Goal: Information Seeking & Learning: Learn about a topic

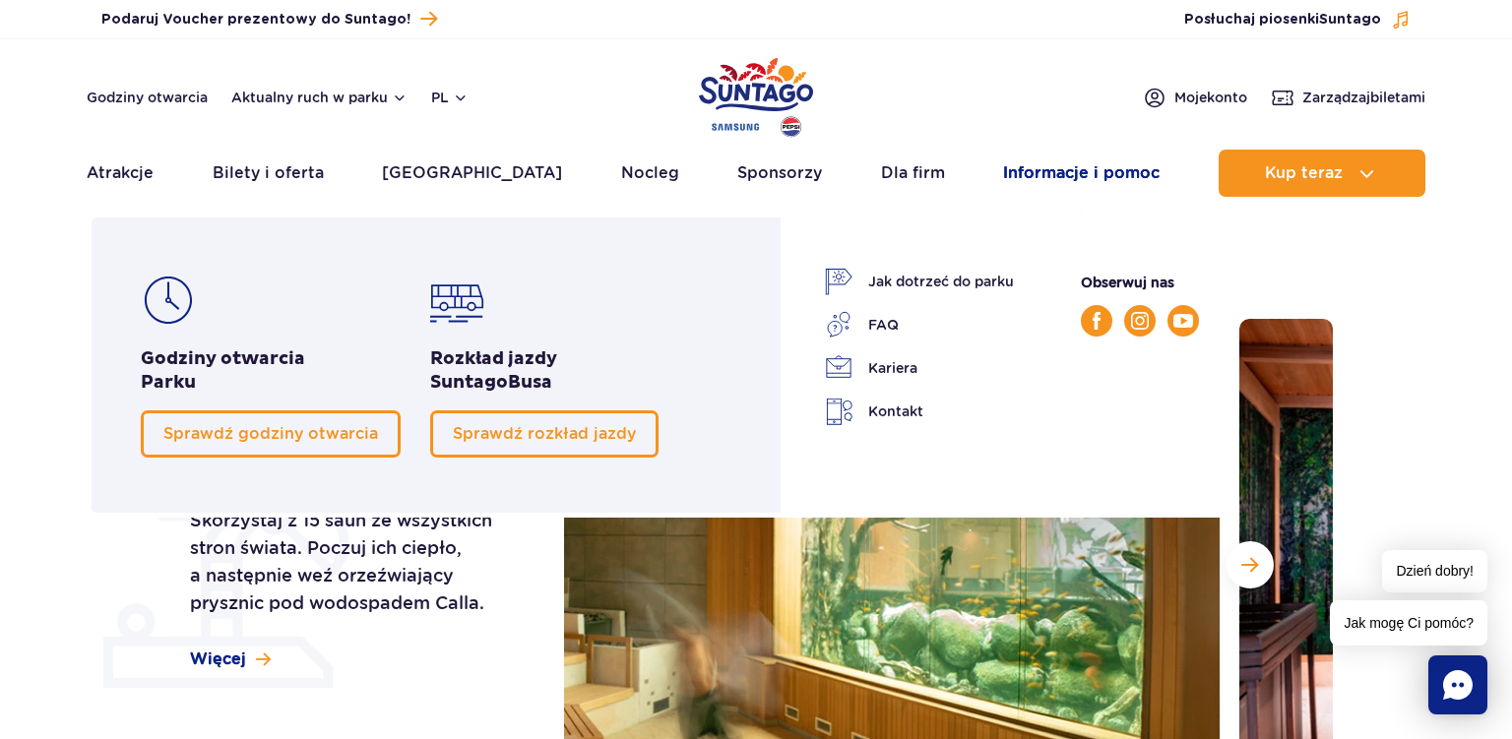
click at [1114, 175] on link "Informacje i pomoc" at bounding box center [1081, 173] width 157 height 47
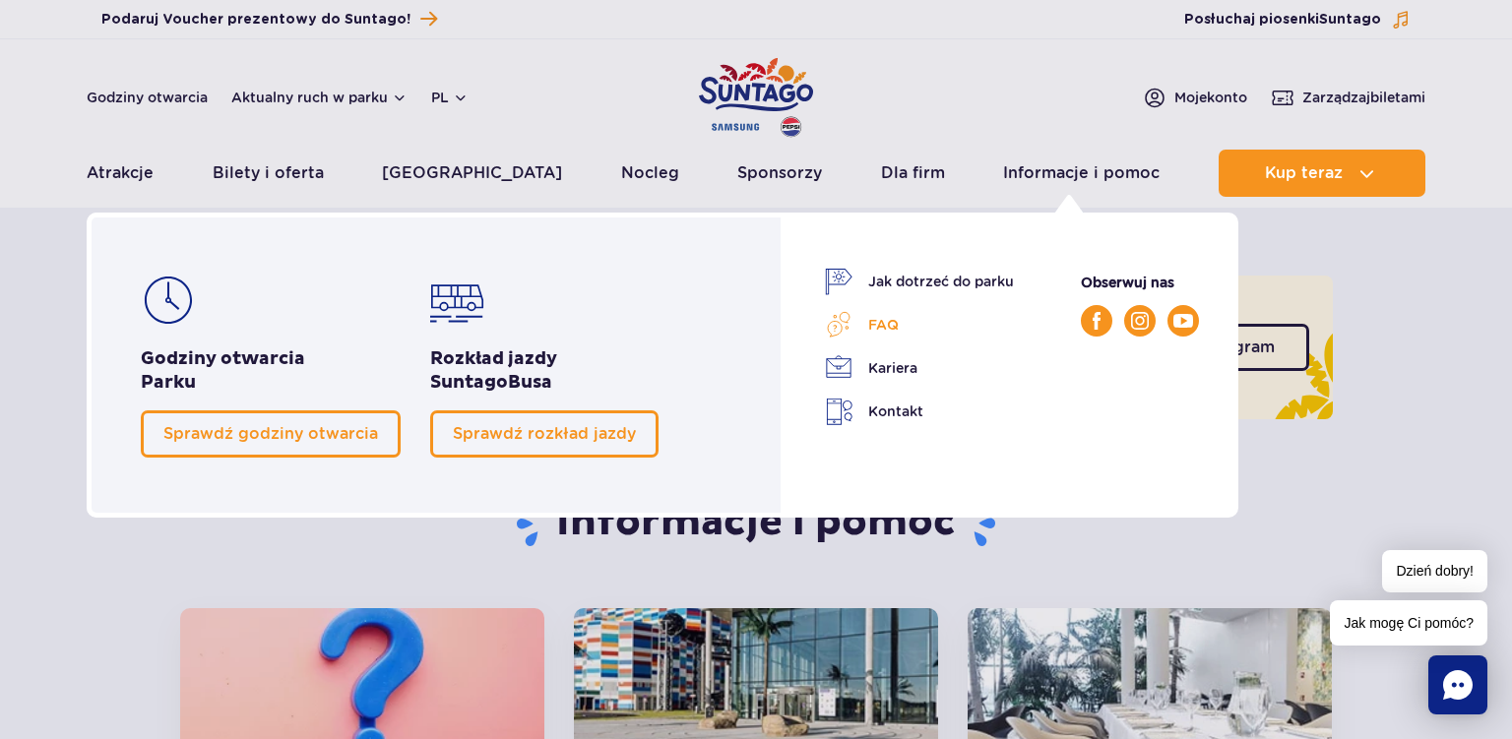
click at [872, 325] on link "FAQ" at bounding box center [919, 325] width 189 height 28
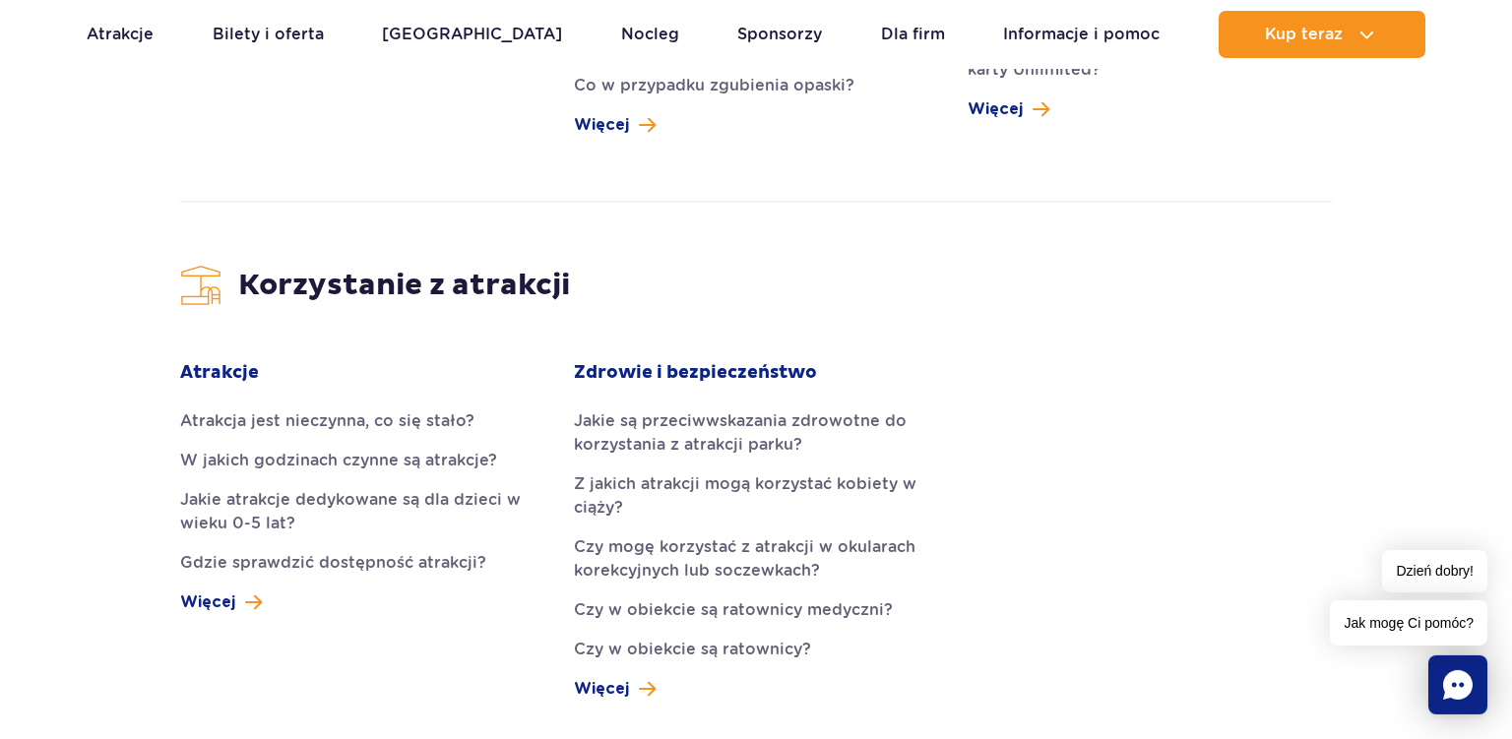
scroll to position [2654, 0]
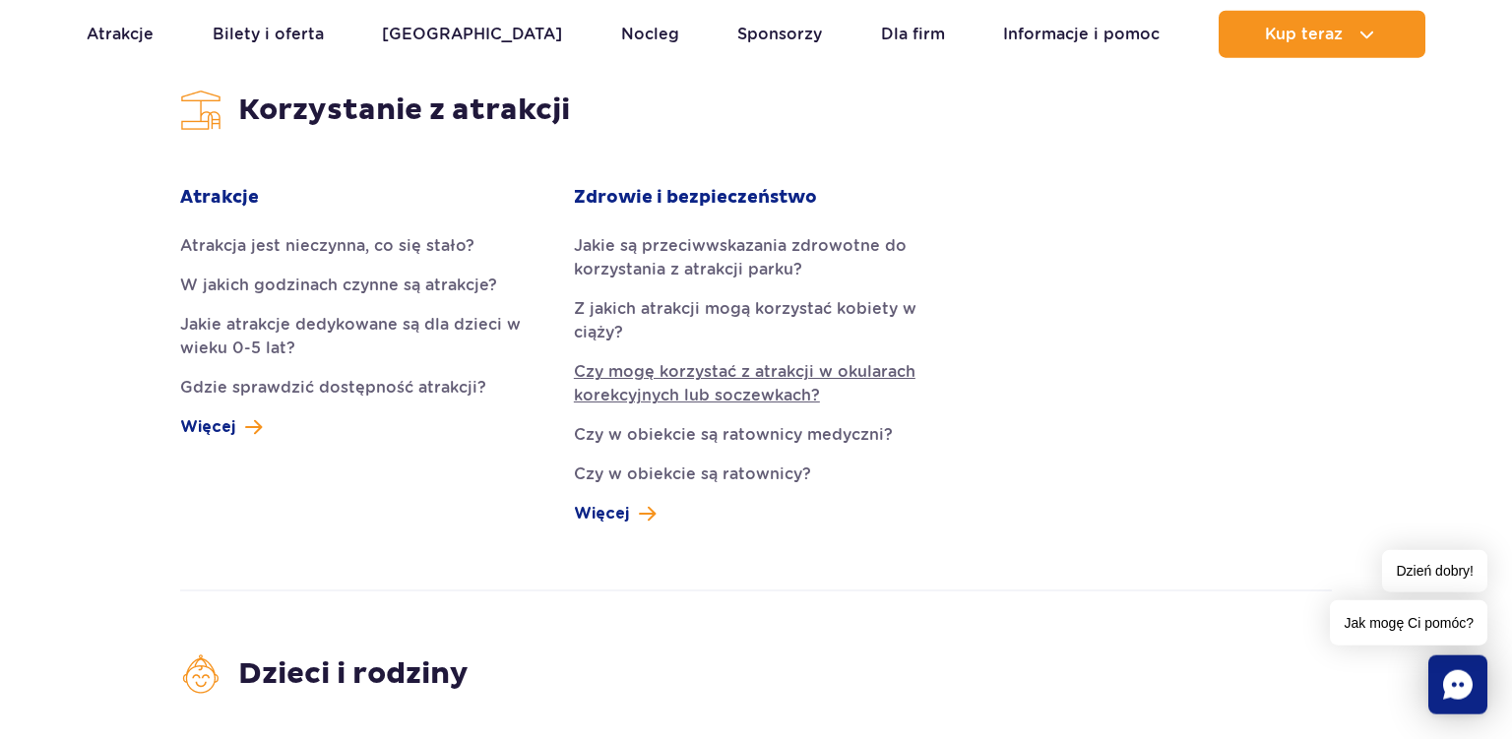
click at [734, 360] on link "Czy mogę korzystać z atrakcji w okularach korekcyjnych lub soczewkach?" at bounding box center [756, 383] width 364 height 47
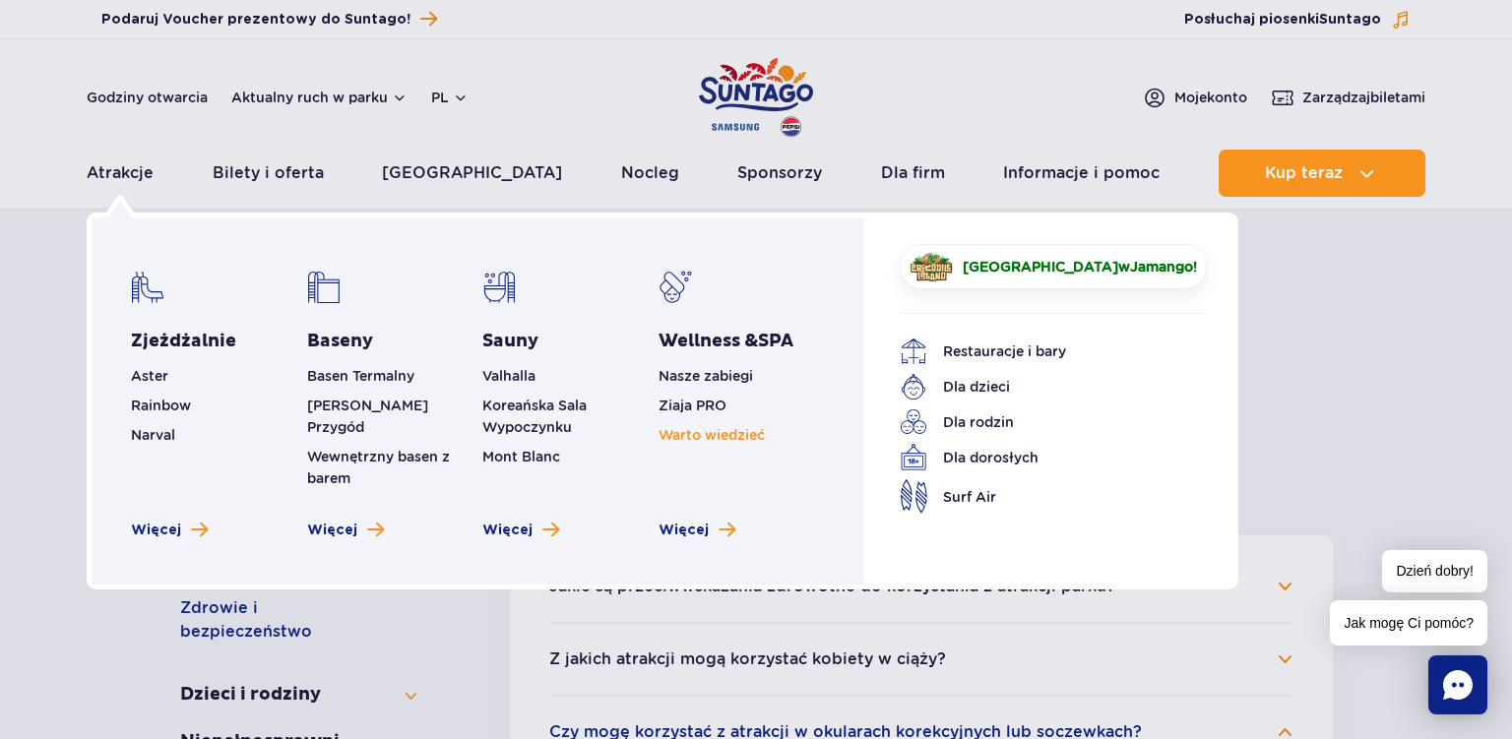
click at [745, 437] on link "Warto wiedzieć" at bounding box center [712, 435] width 106 height 16
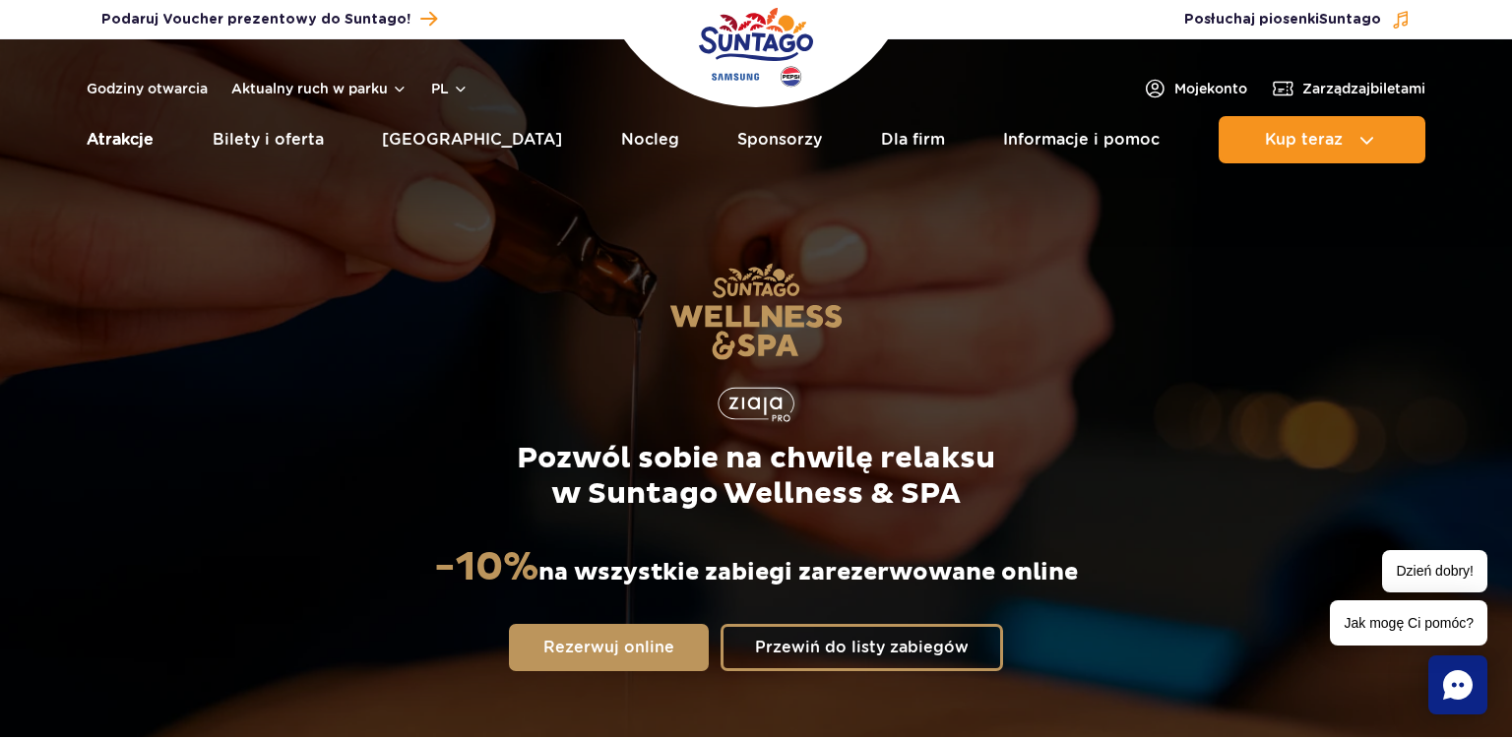
click at [120, 140] on link "Atrakcje" at bounding box center [120, 139] width 67 height 47
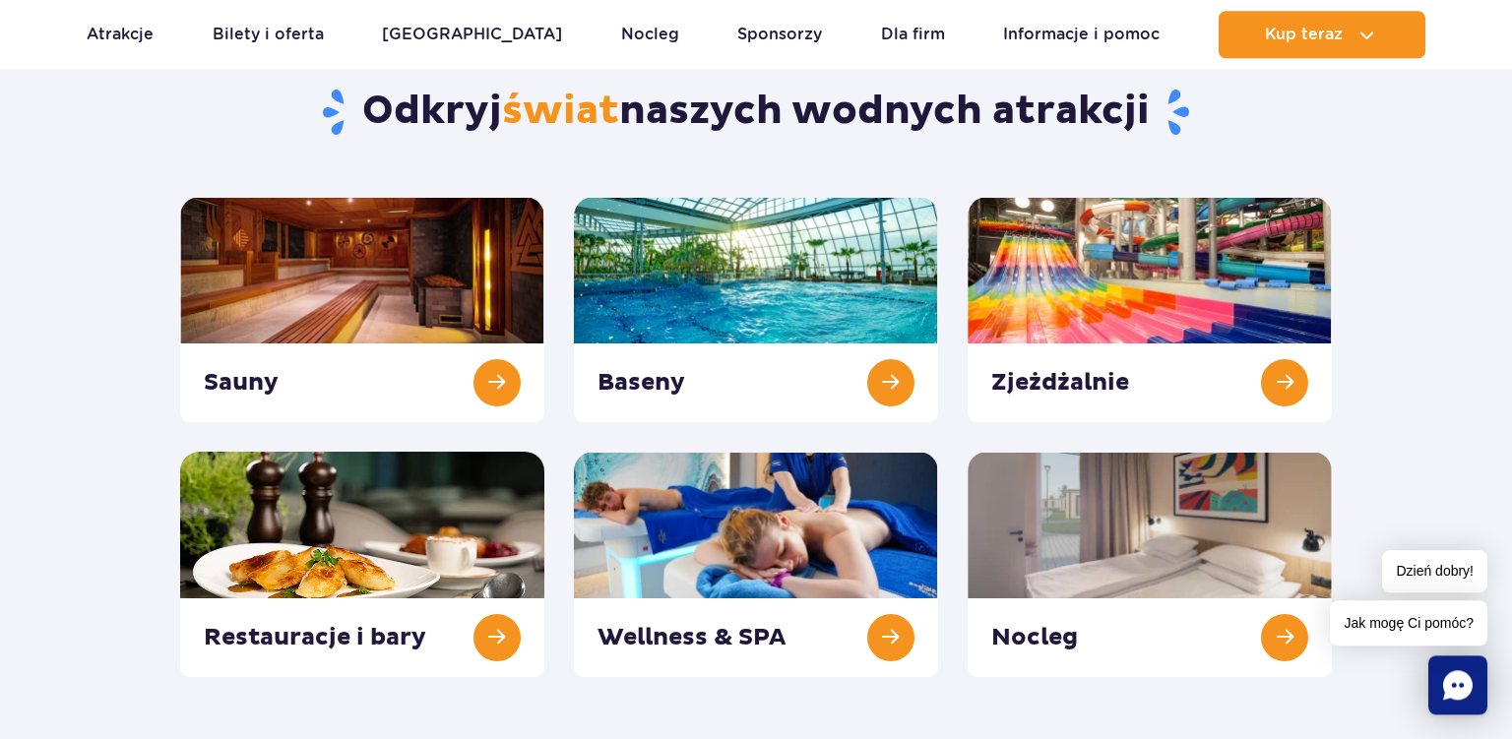
scroll to position [147, 0]
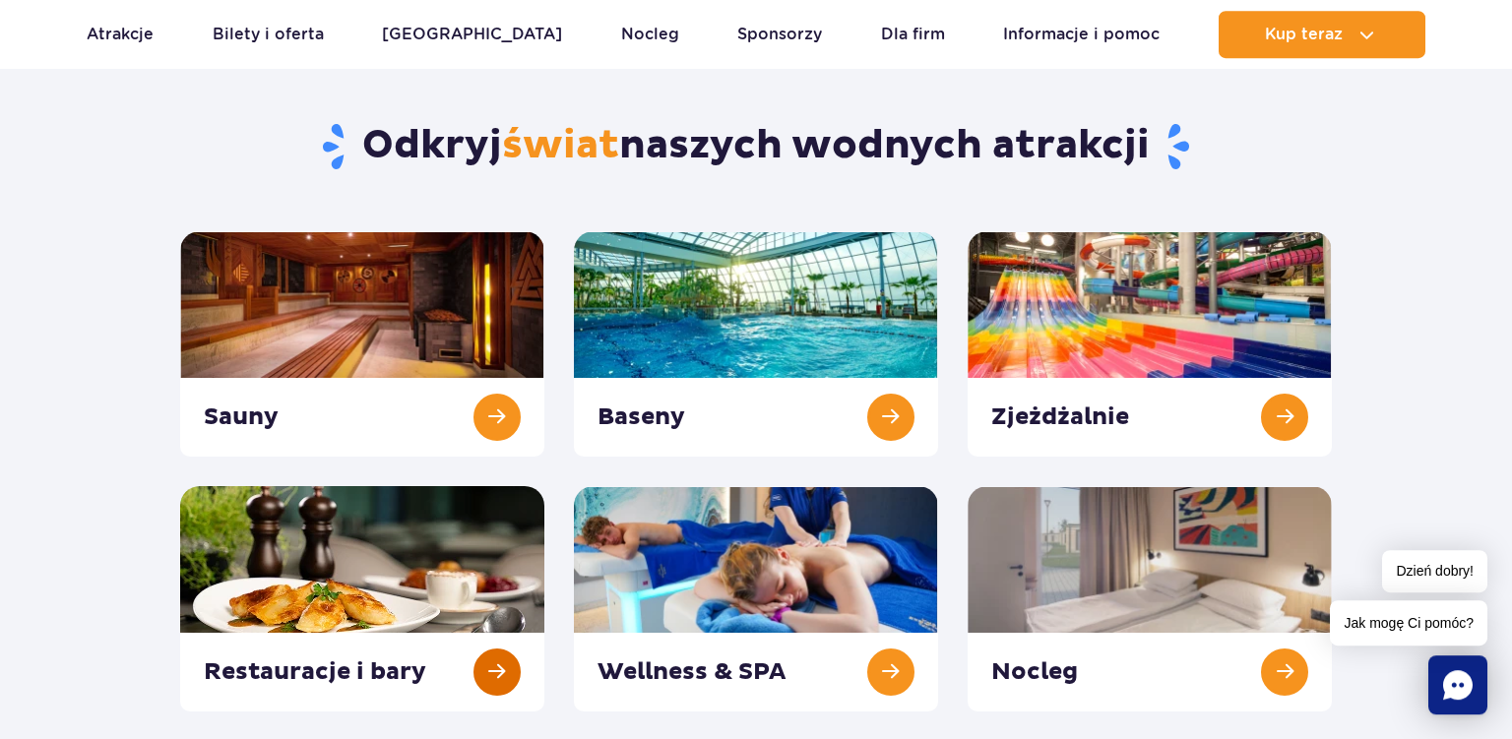
click at [354, 554] on link at bounding box center [362, 598] width 364 height 225
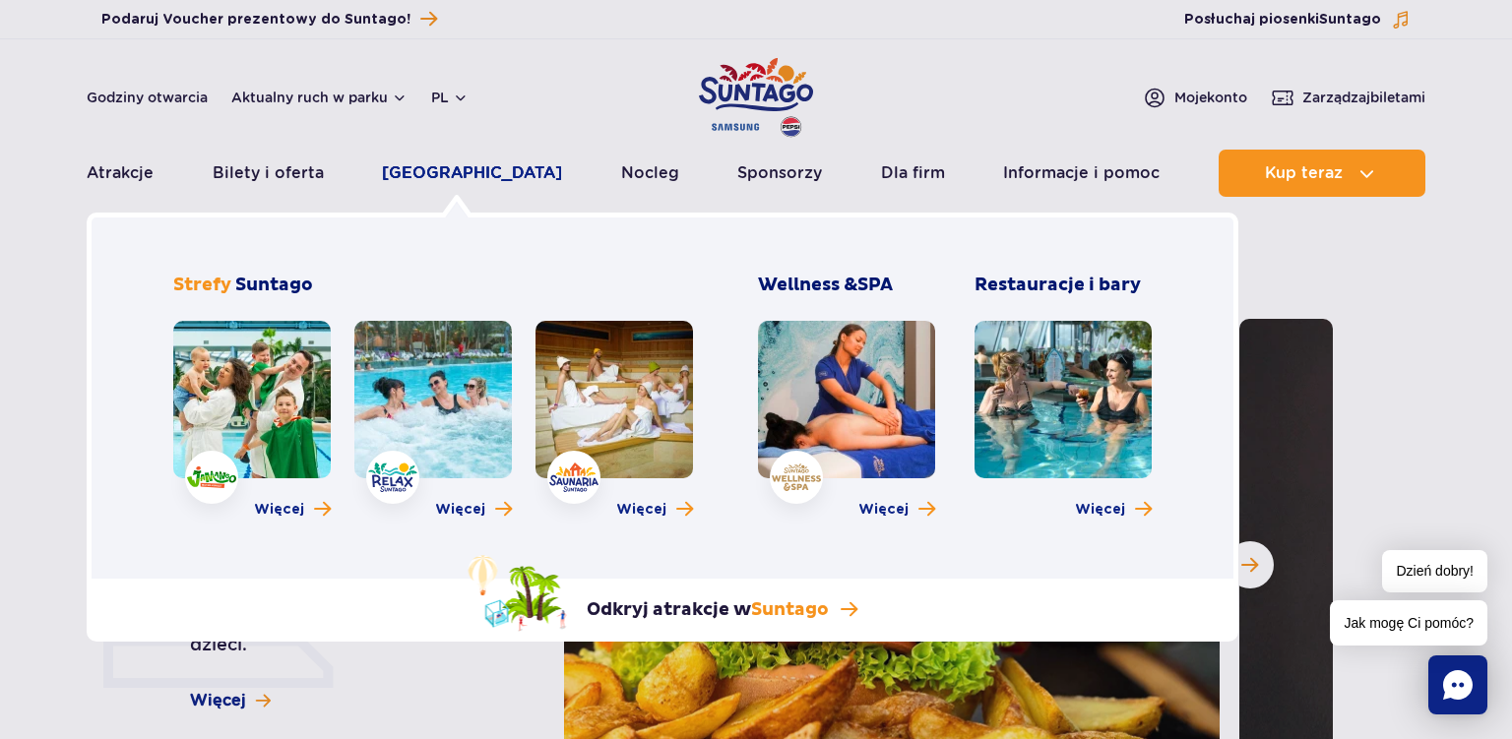
click at [455, 179] on link "[GEOGRAPHIC_DATA]" at bounding box center [472, 173] width 180 height 47
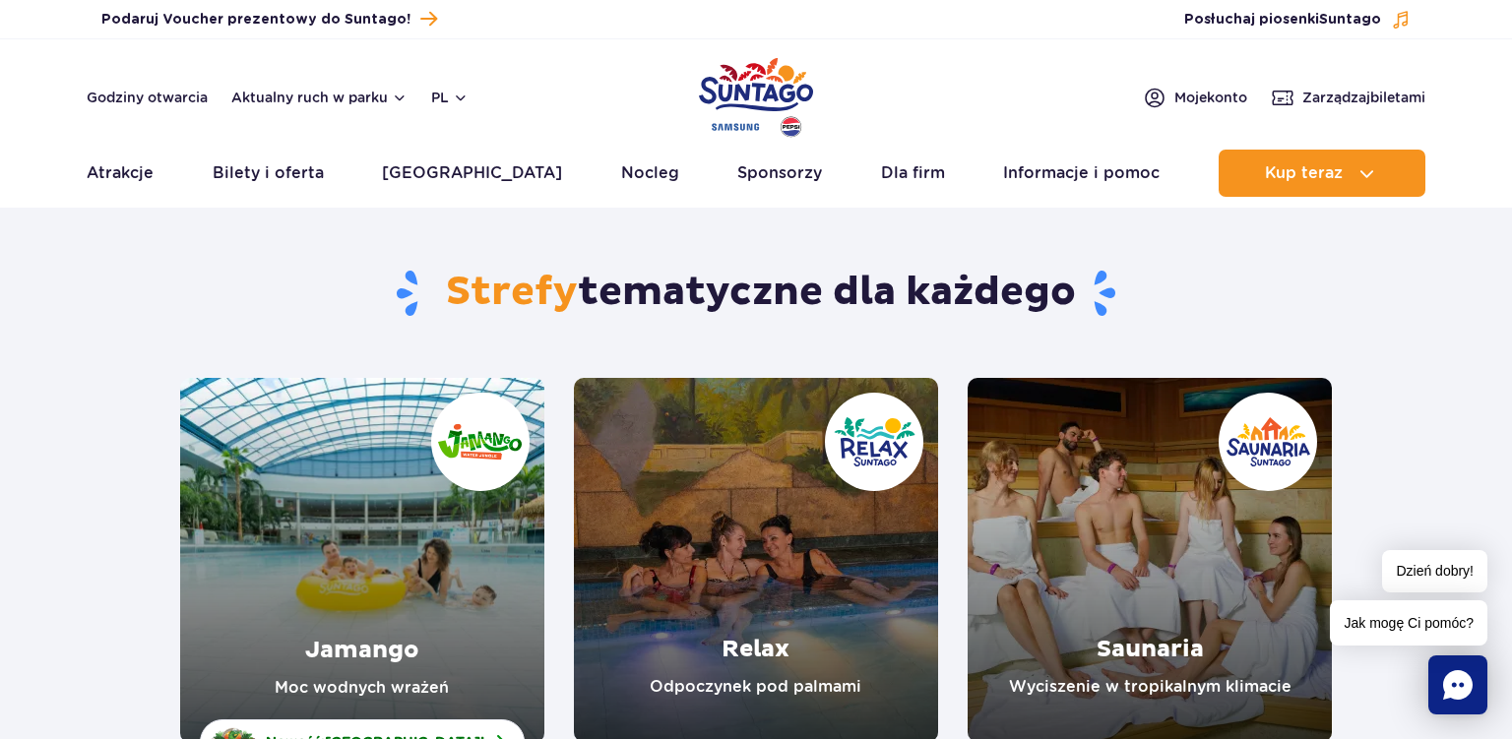
click at [784, 540] on link "Relax" at bounding box center [756, 560] width 364 height 364
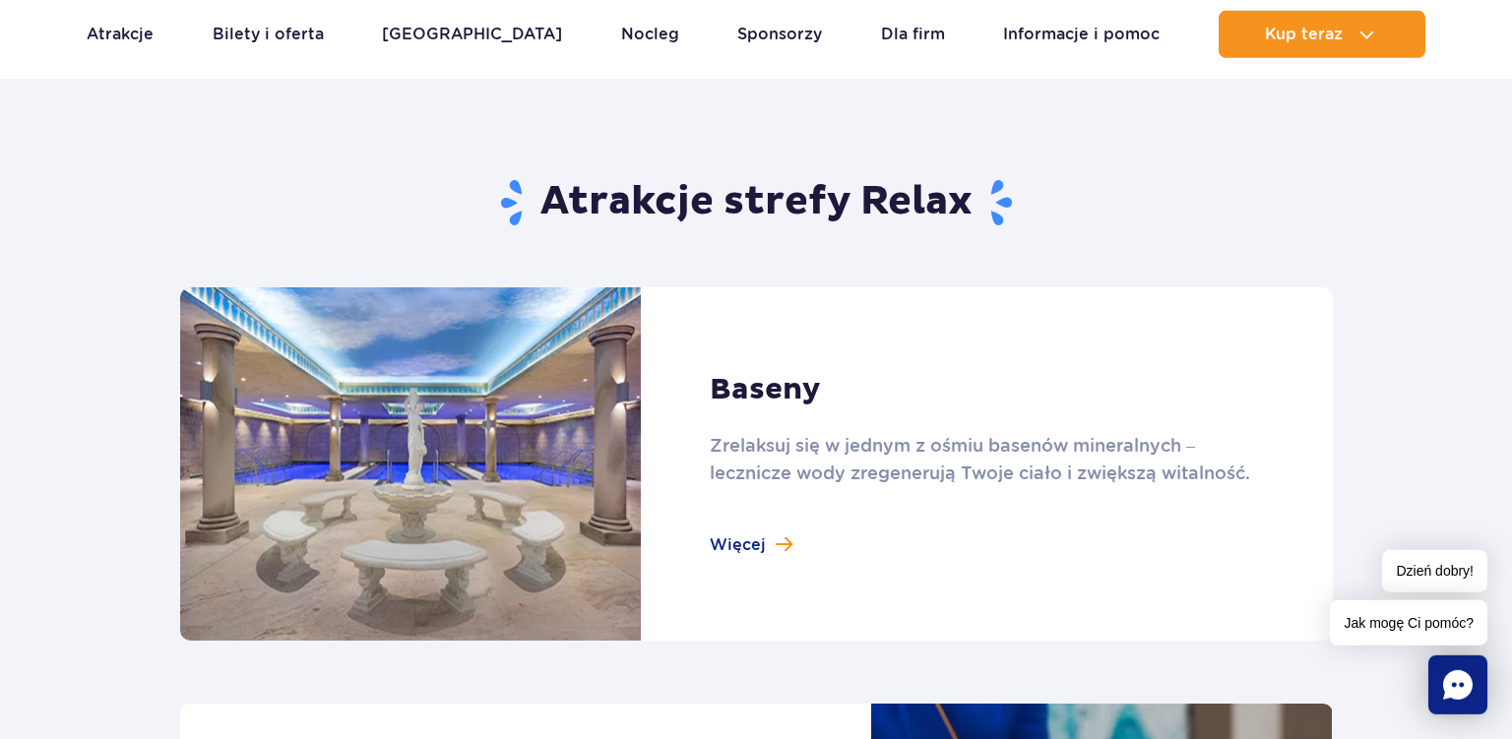
scroll to position [1160, 0]
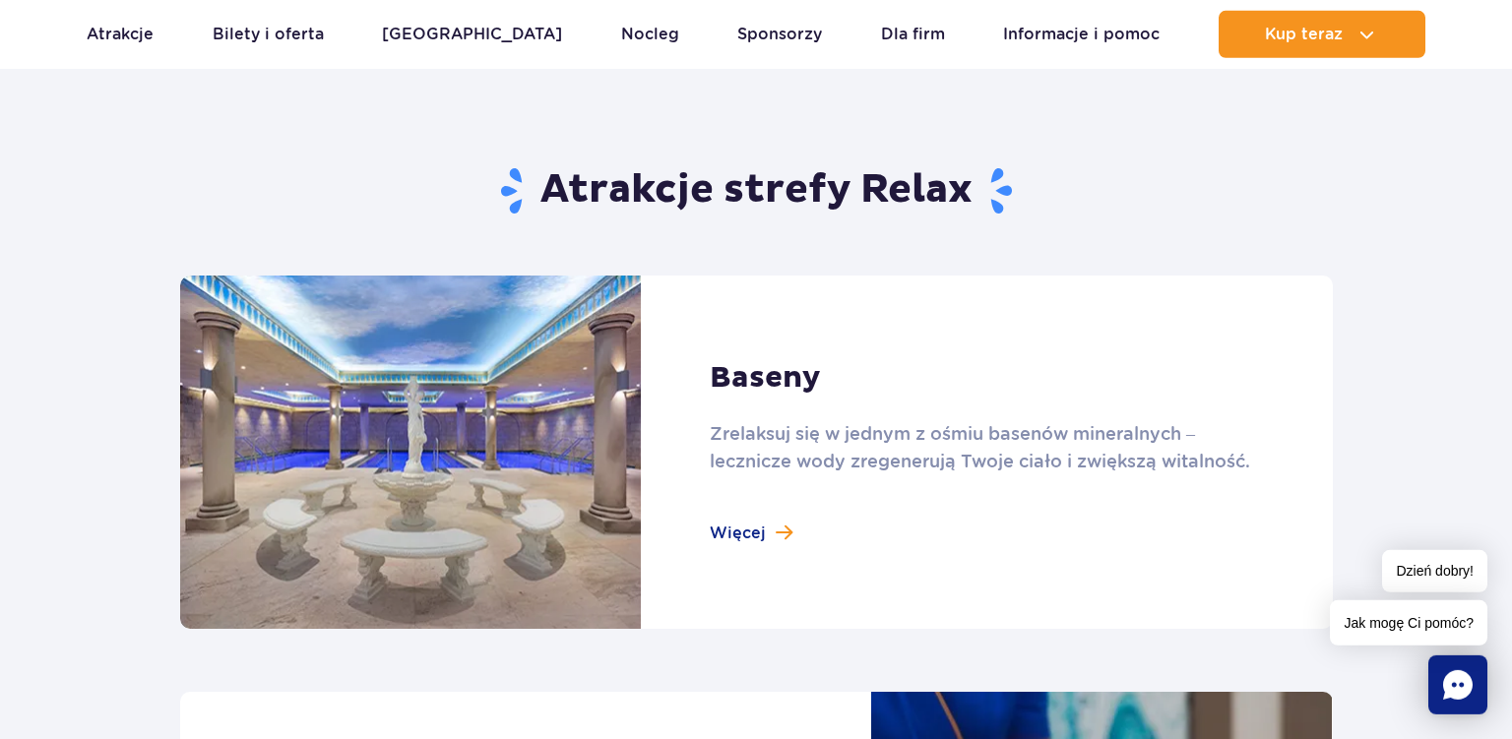
click at [750, 542] on link at bounding box center [756, 452] width 1153 height 353
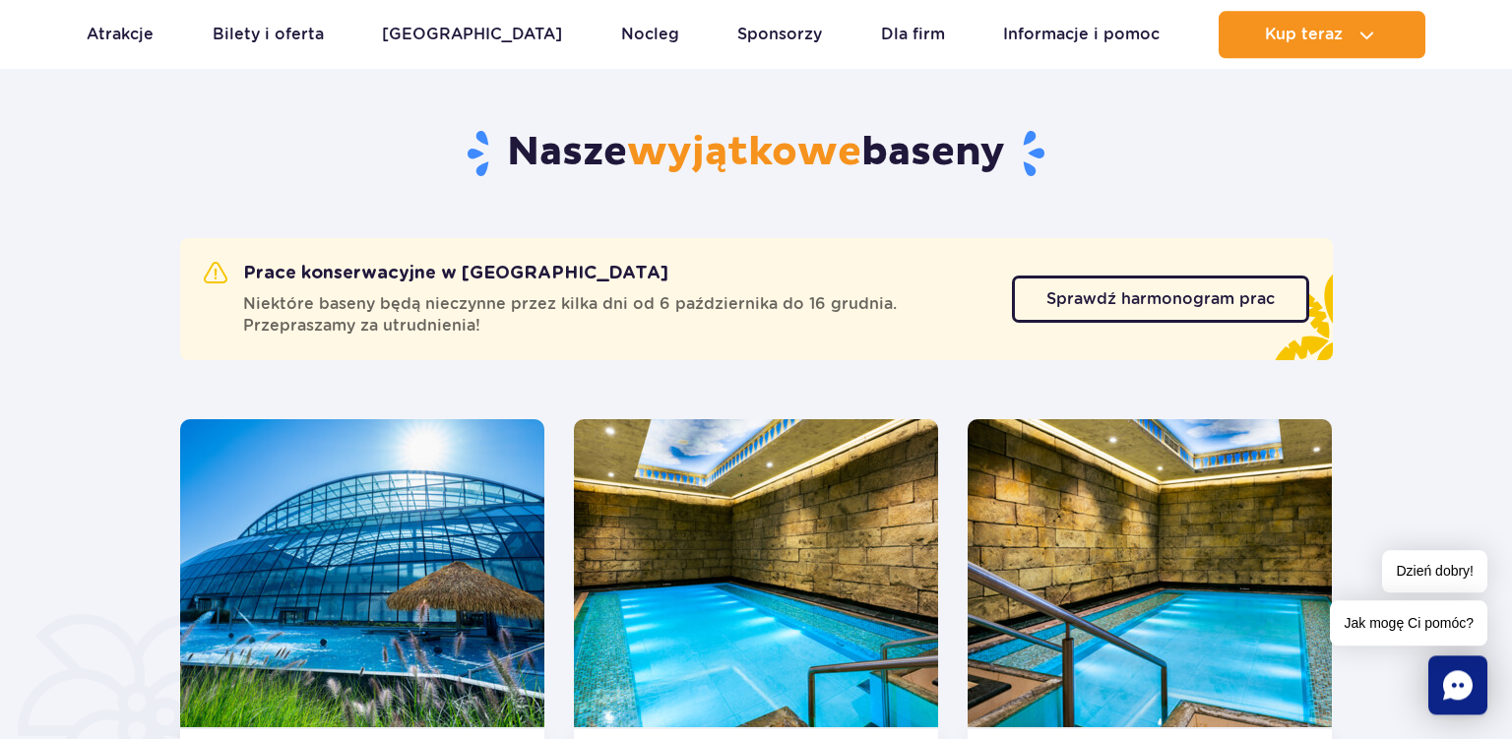
scroll to position [998, 0]
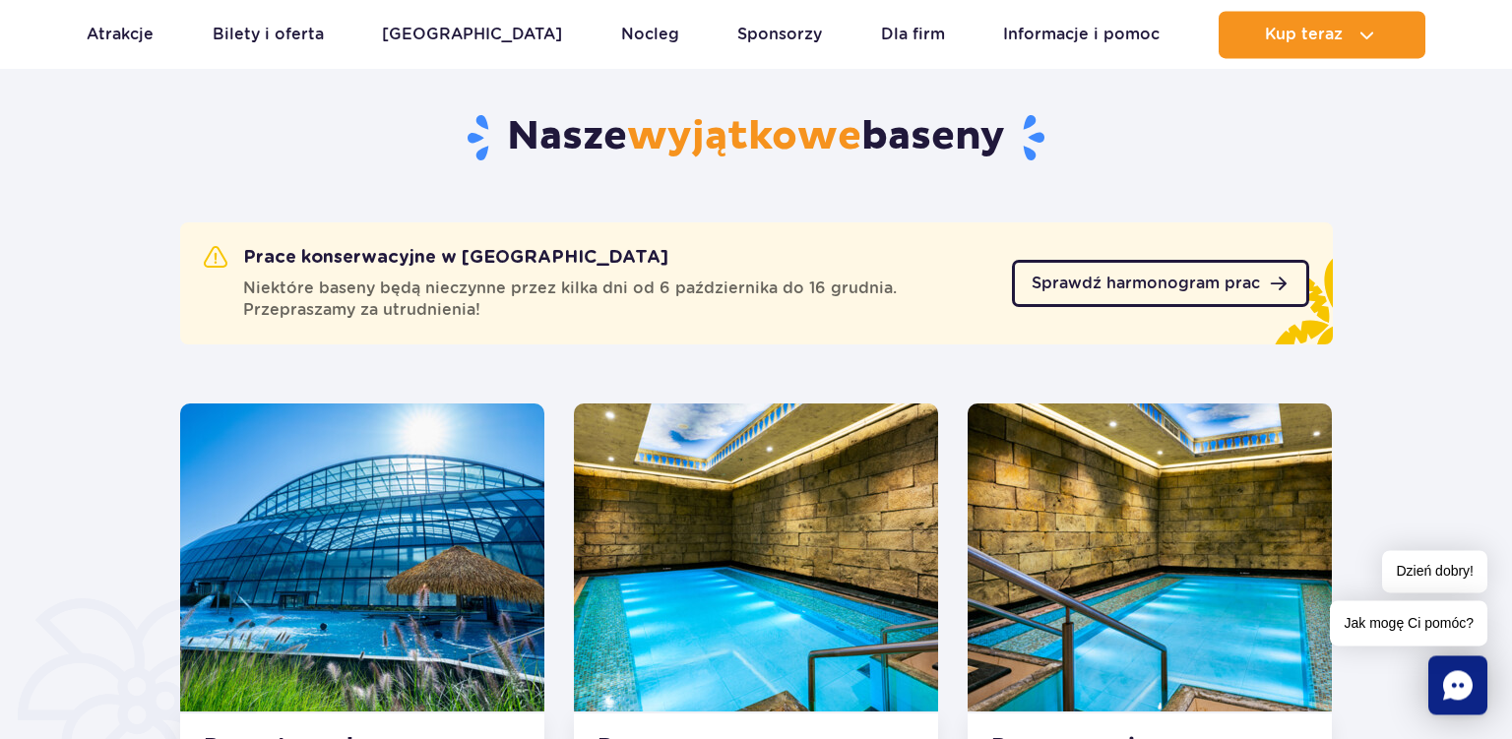
click at [1200, 291] on span "Sprawdź harmonogram prac" at bounding box center [1146, 284] width 228 height 16
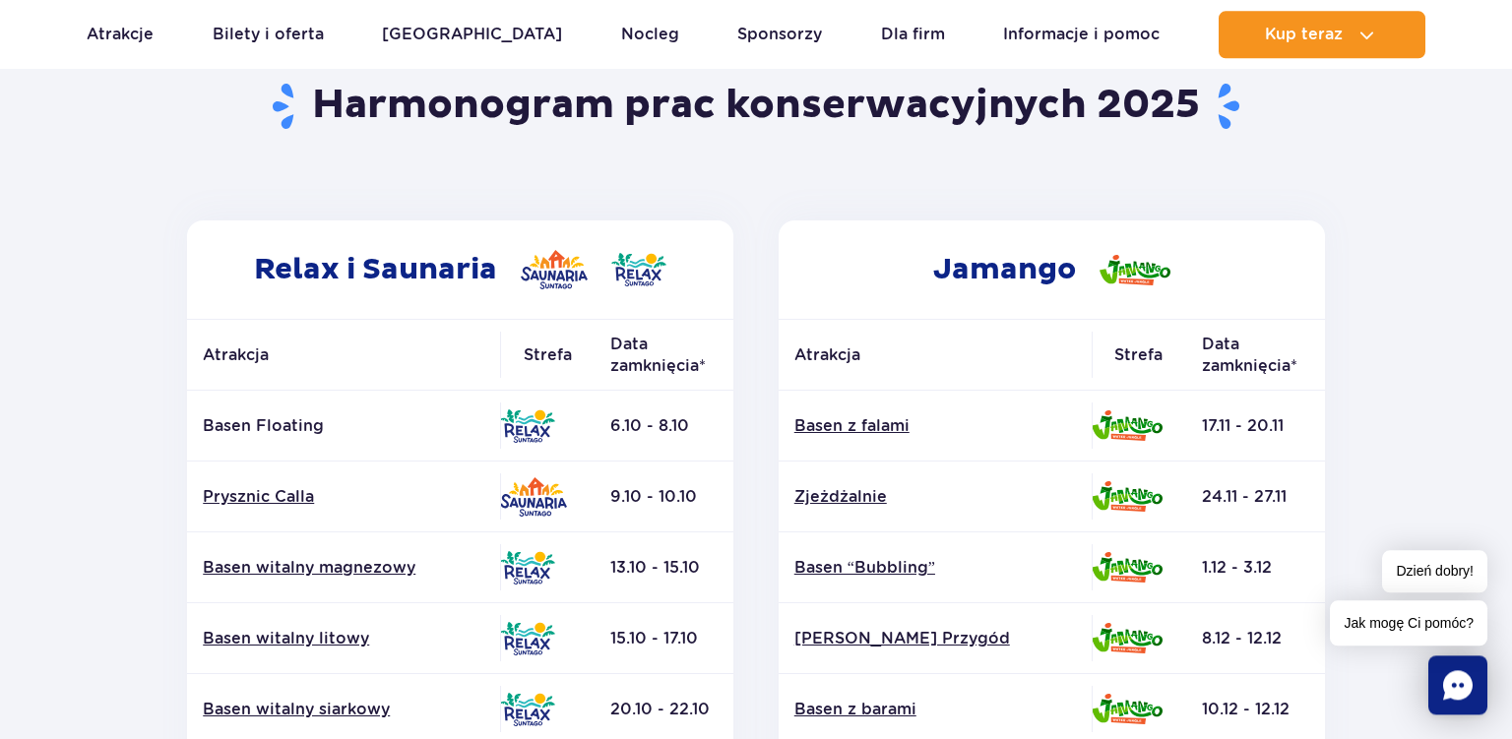
scroll to position [192, 0]
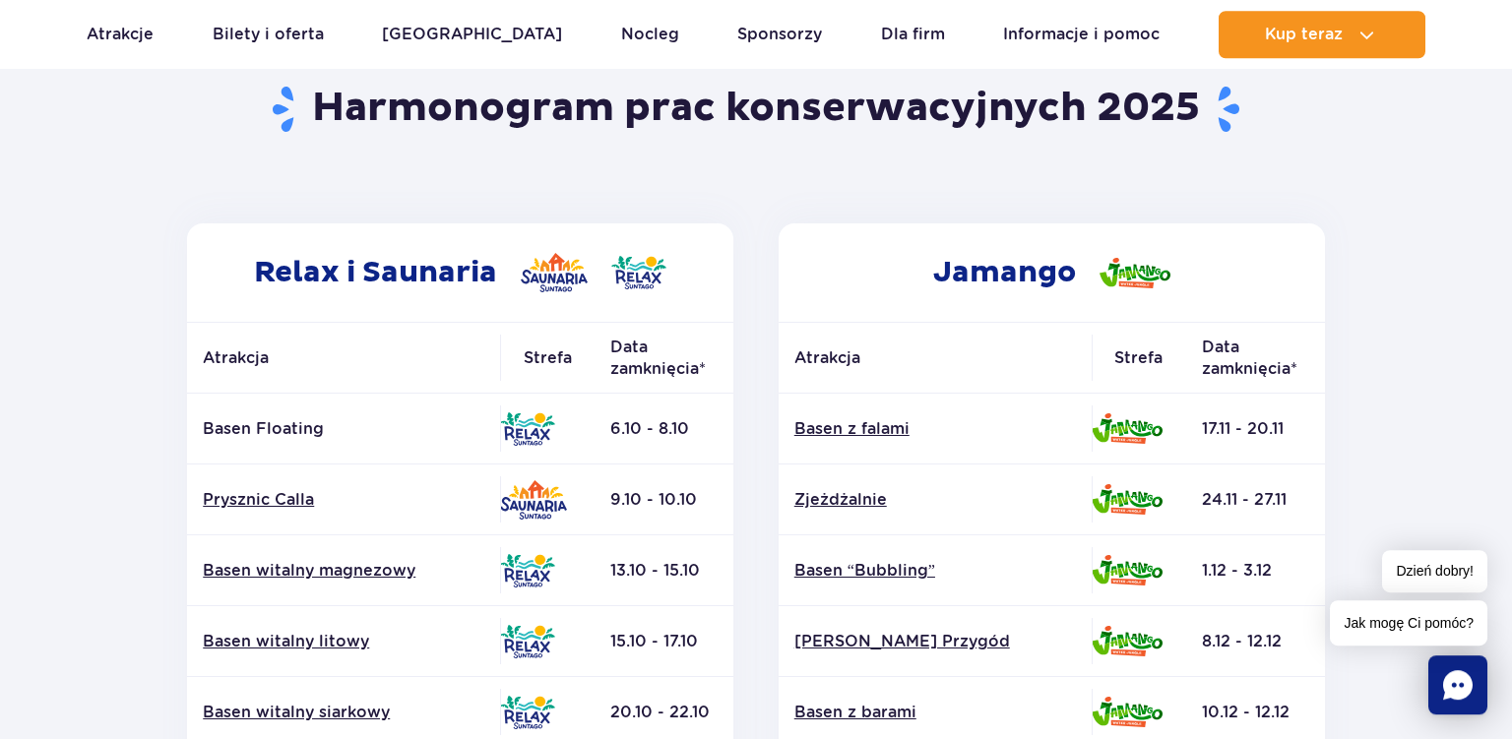
click at [35, 434] on section "Powrót do strony głównej Harmonogram prac konserwacyjnych 2025 Relax i Saunaria…" at bounding box center [756, 726] width 1512 height 1411
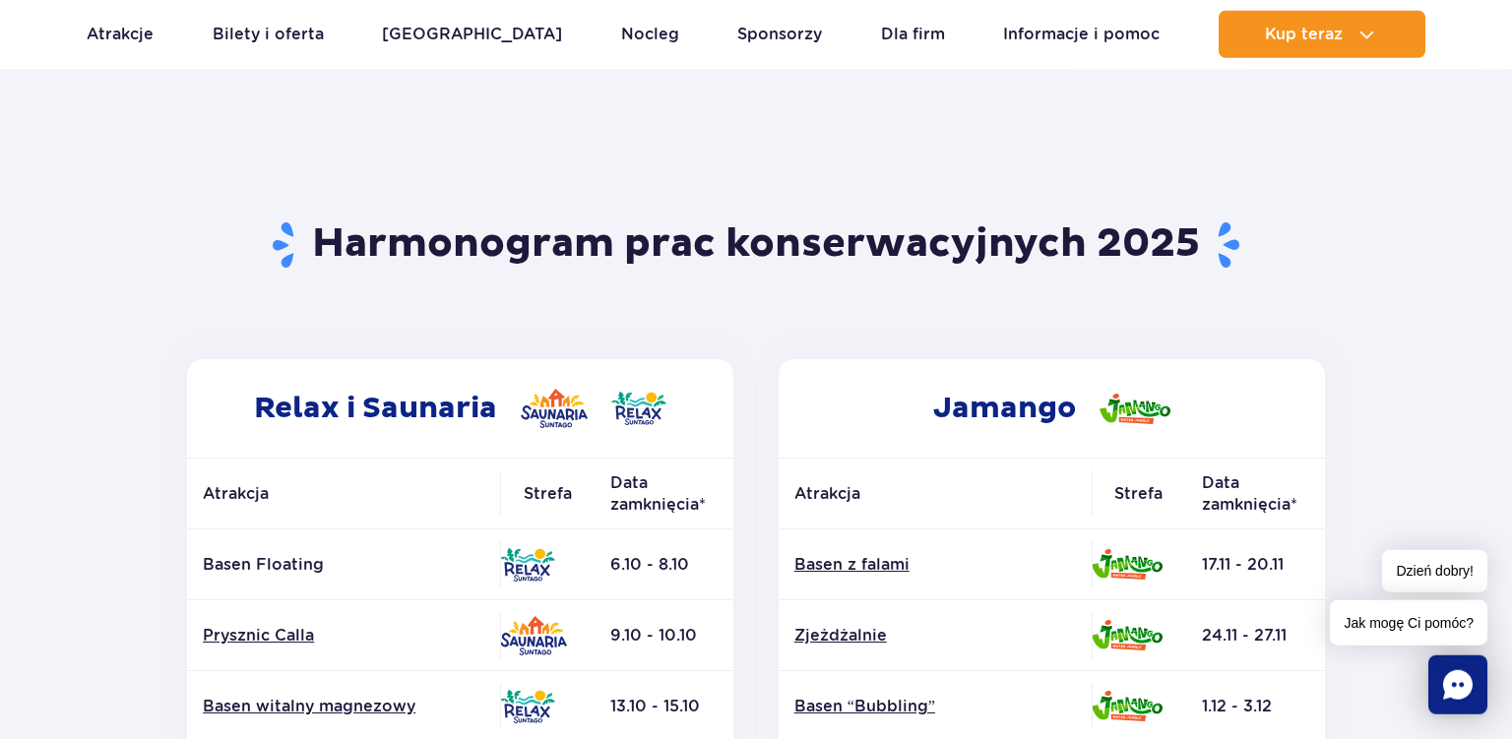
scroll to position [0, 0]
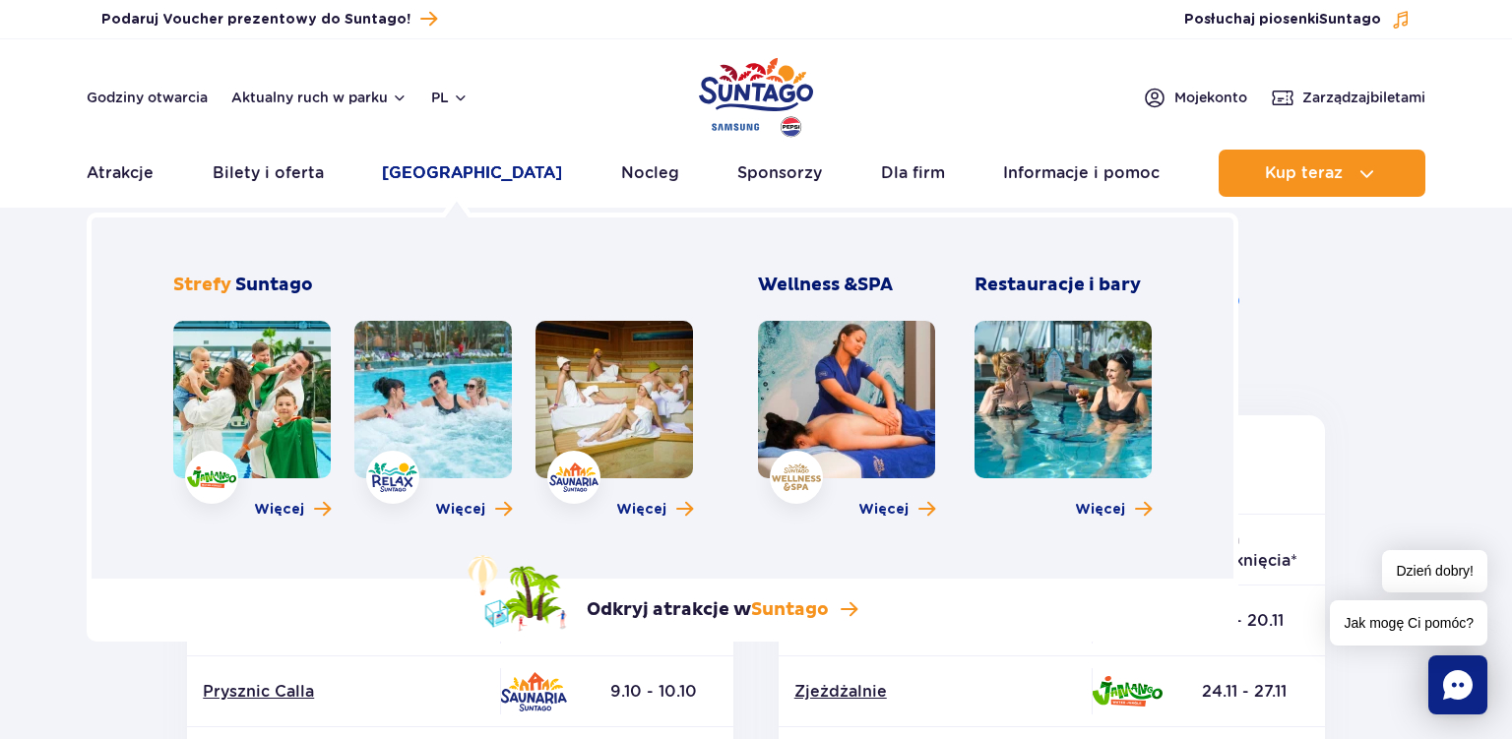
click at [451, 171] on link "[GEOGRAPHIC_DATA]" at bounding box center [472, 173] width 180 height 47
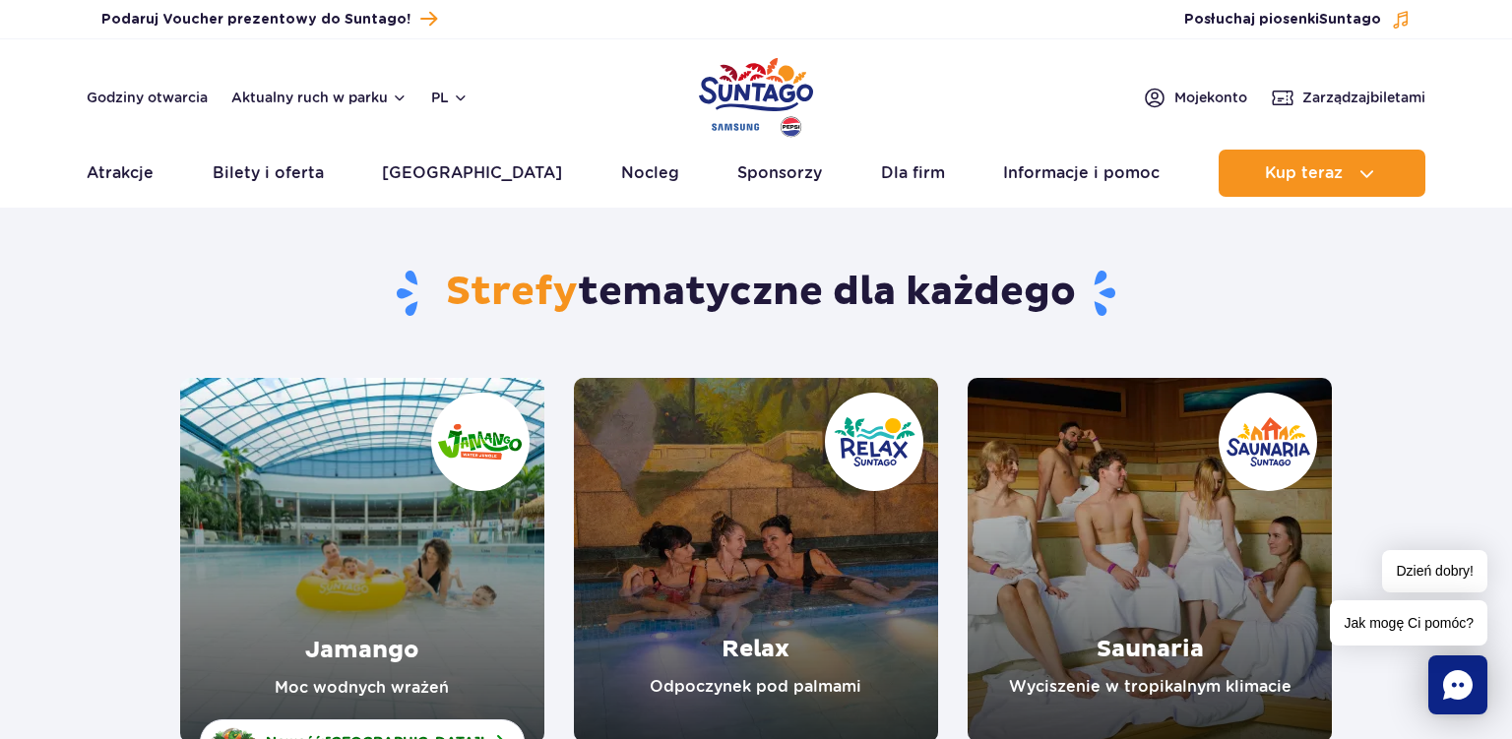
drag, startPoint x: 1495, startPoint y: 84, endPoint x: 1502, endPoint y: 189, distance: 105.6
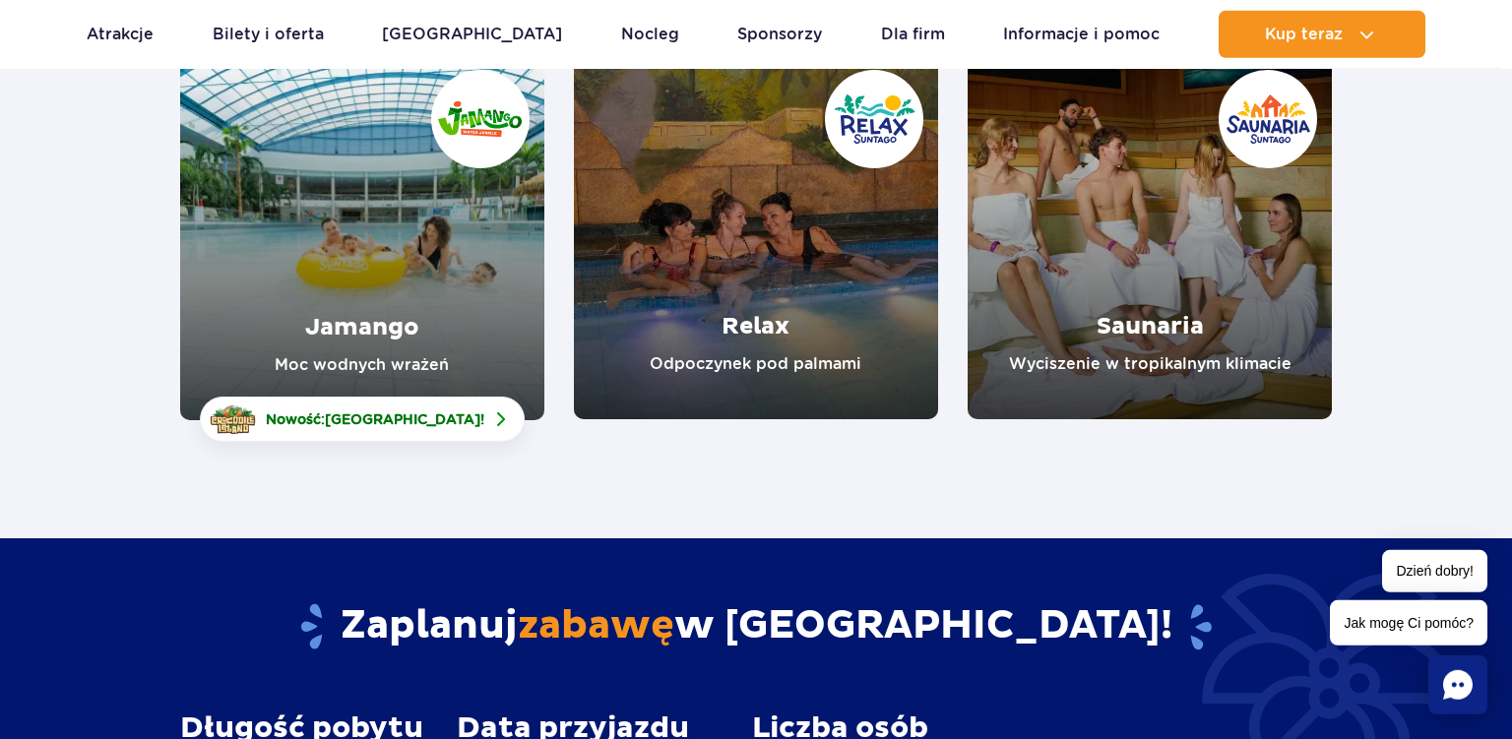
click at [1443, 260] on section "Strefy tematyczne dla każdego Jamango Moc wodnych wrażeń Nowość: Crocodile Isla…" at bounding box center [756, 159] width 1512 height 523
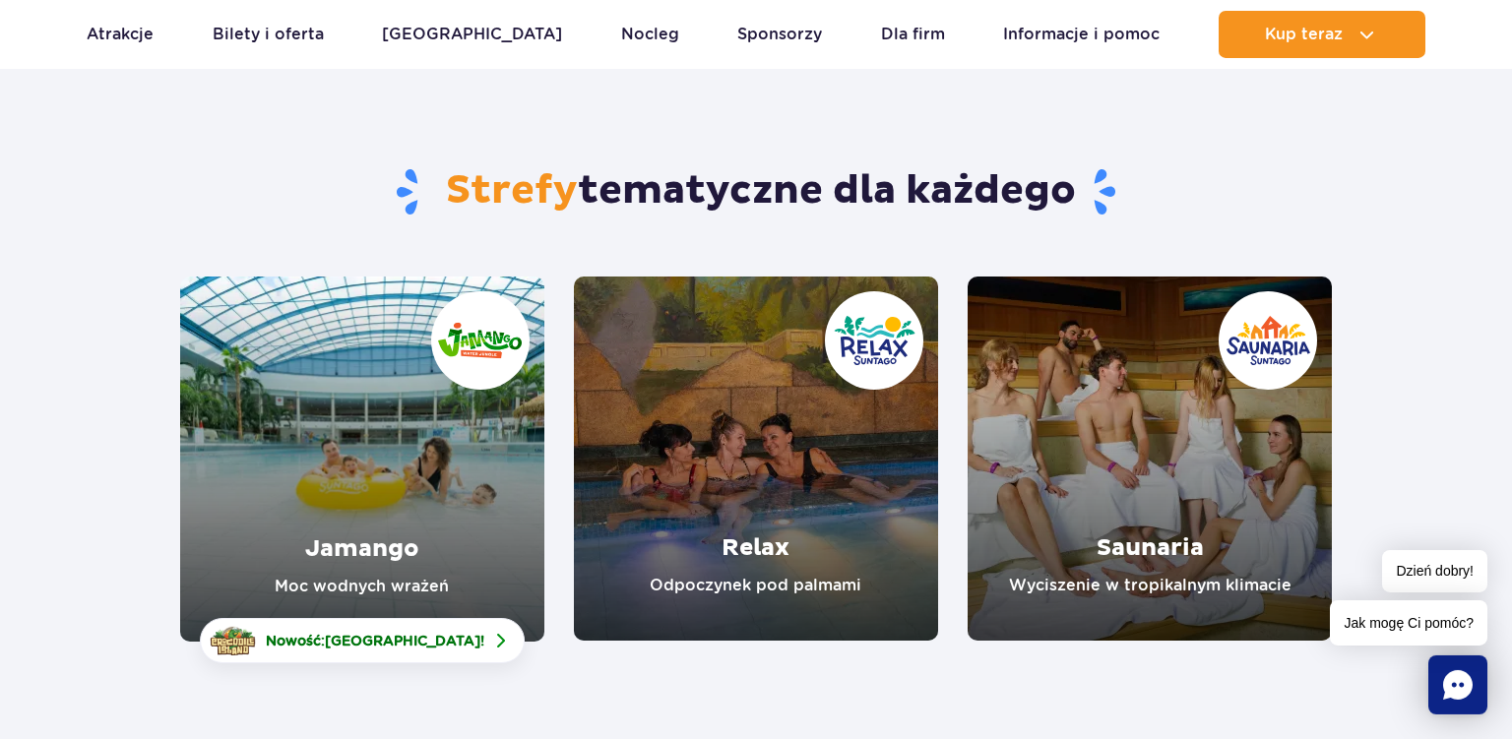
scroll to position [104, 0]
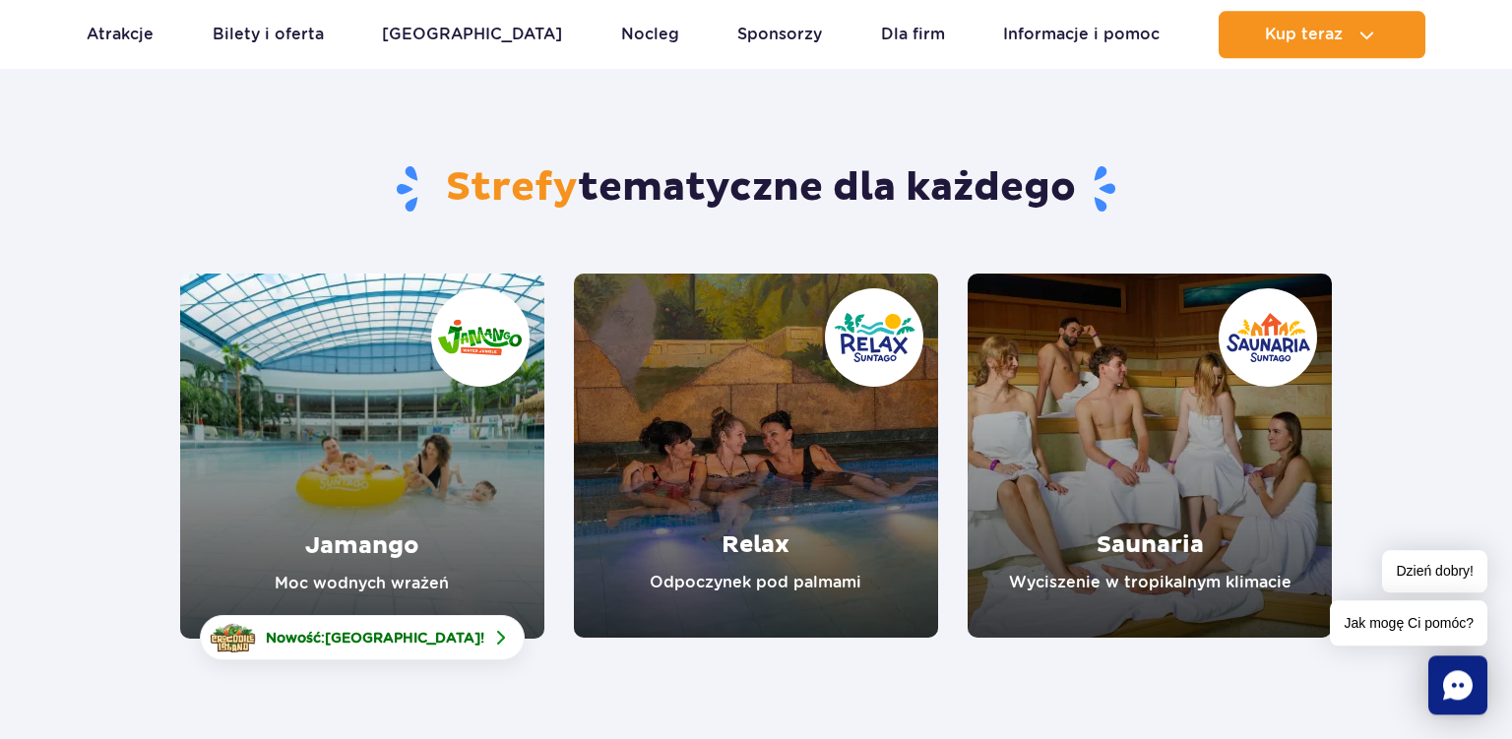
click at [659, 457] on link "Relax" at bounding box center [756, 456] width 364 height 364
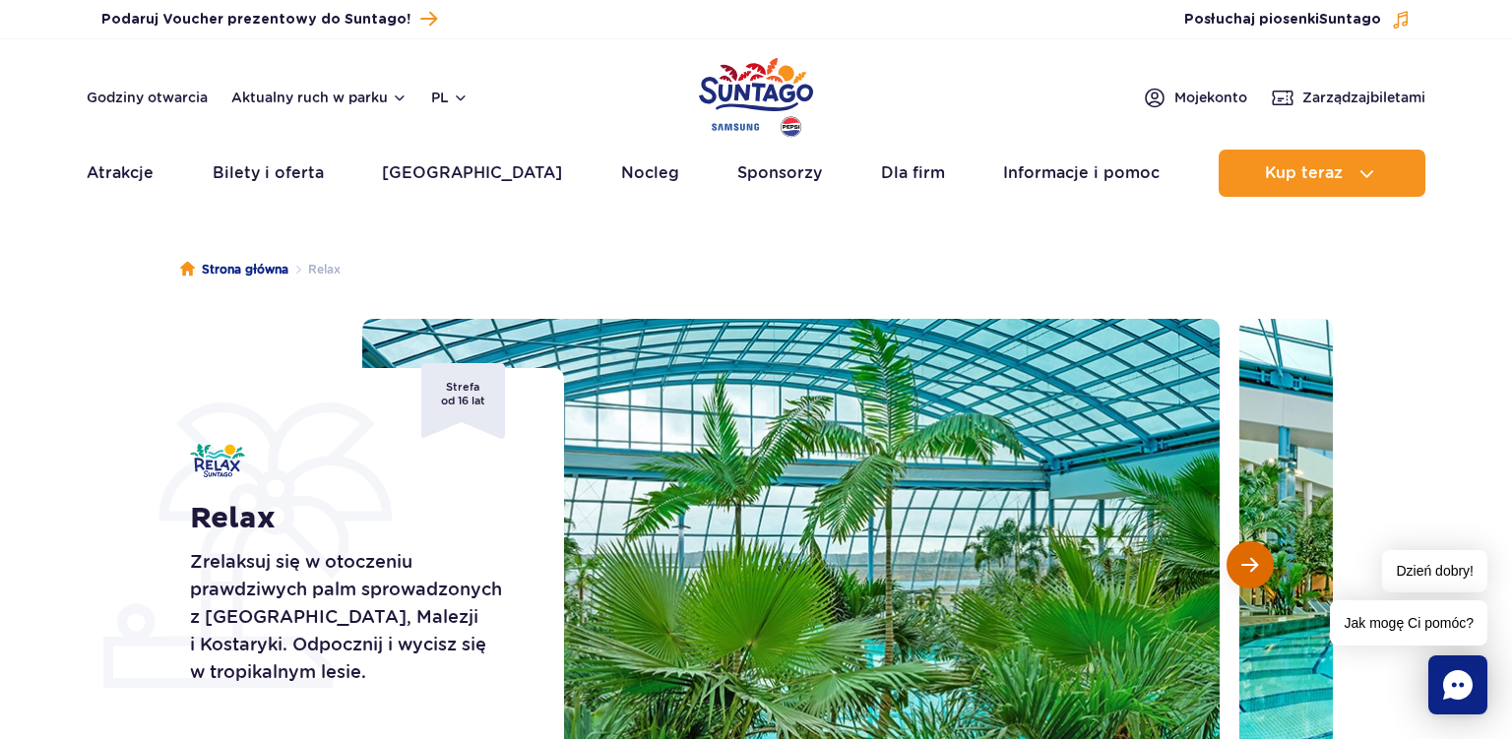
click at [1253, 563] on span "Następny slajd" at bounding box center [1249, 565] width 17 height 18
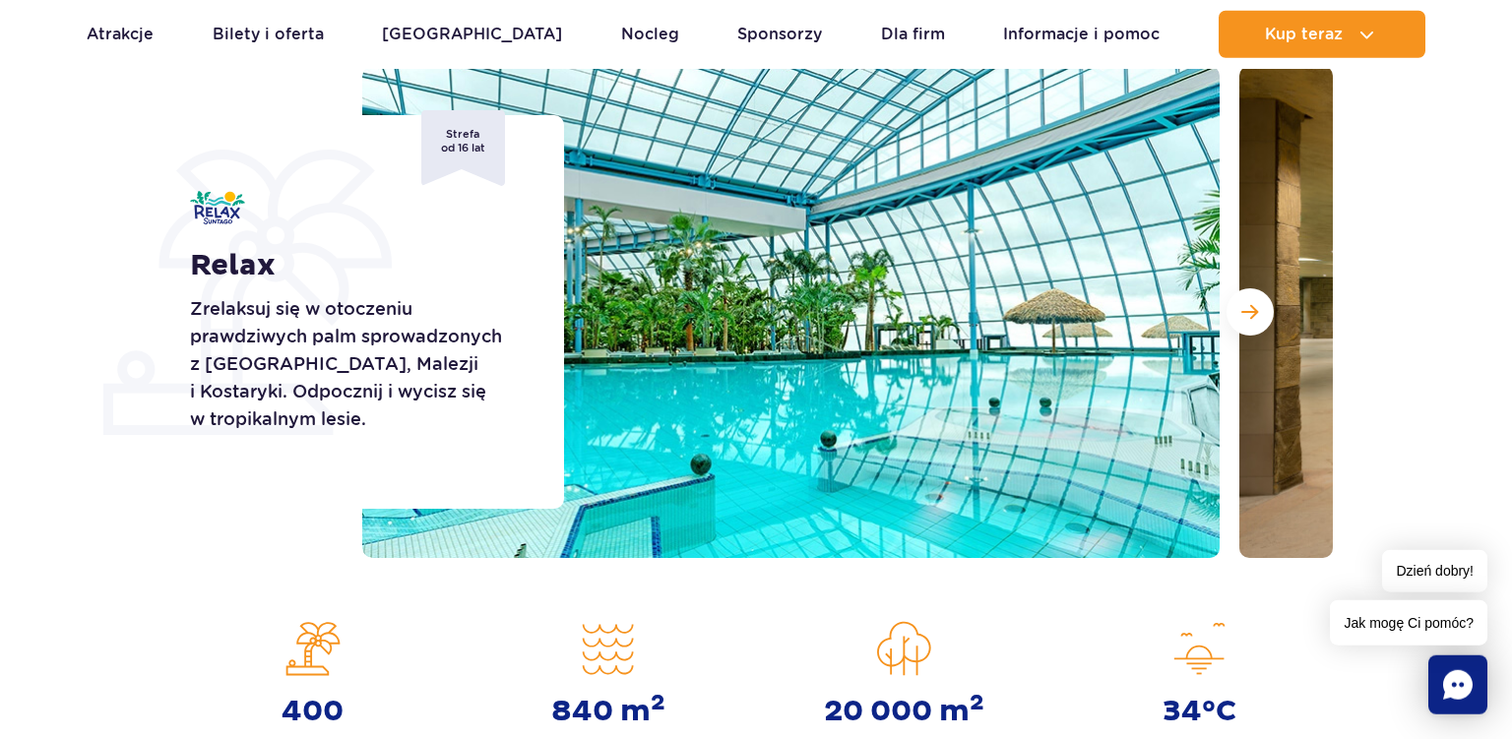
scroll to position [206, 0]
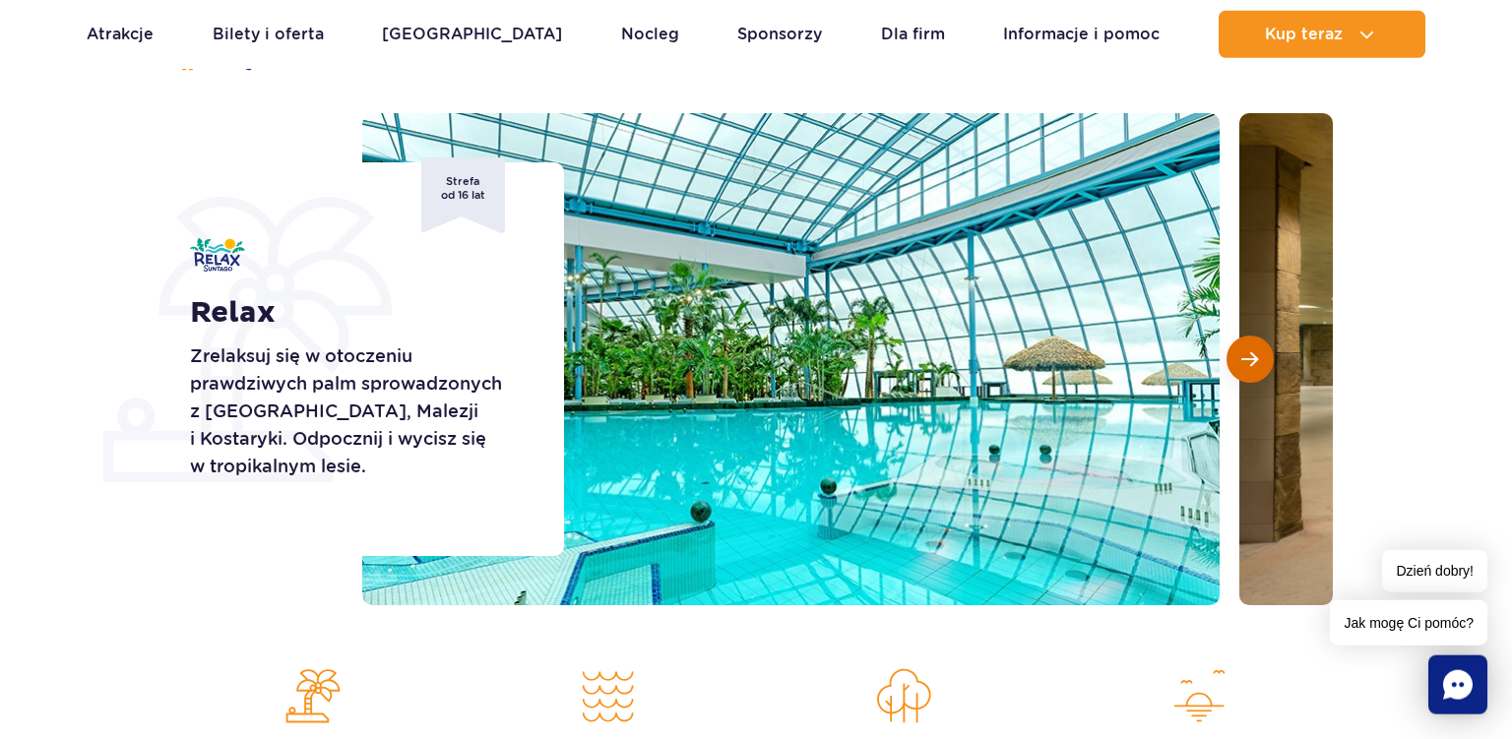
click at [1233, 366] on button "Następny slajd" at bounding box center [1250, 359] width 47 height 47
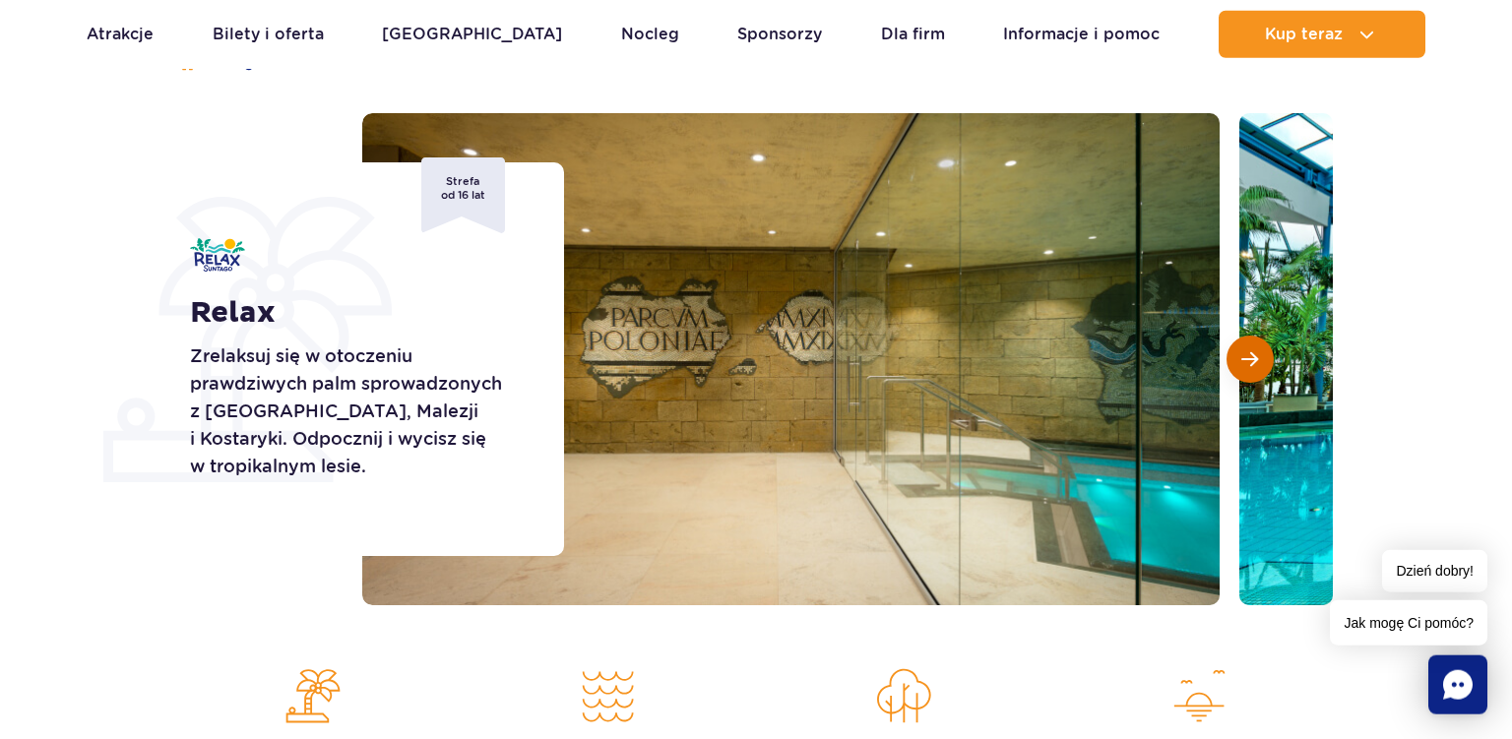
click at [1233, 366] on button "Następny slajd" at bounding box center [1250, 359] width 47 height 47
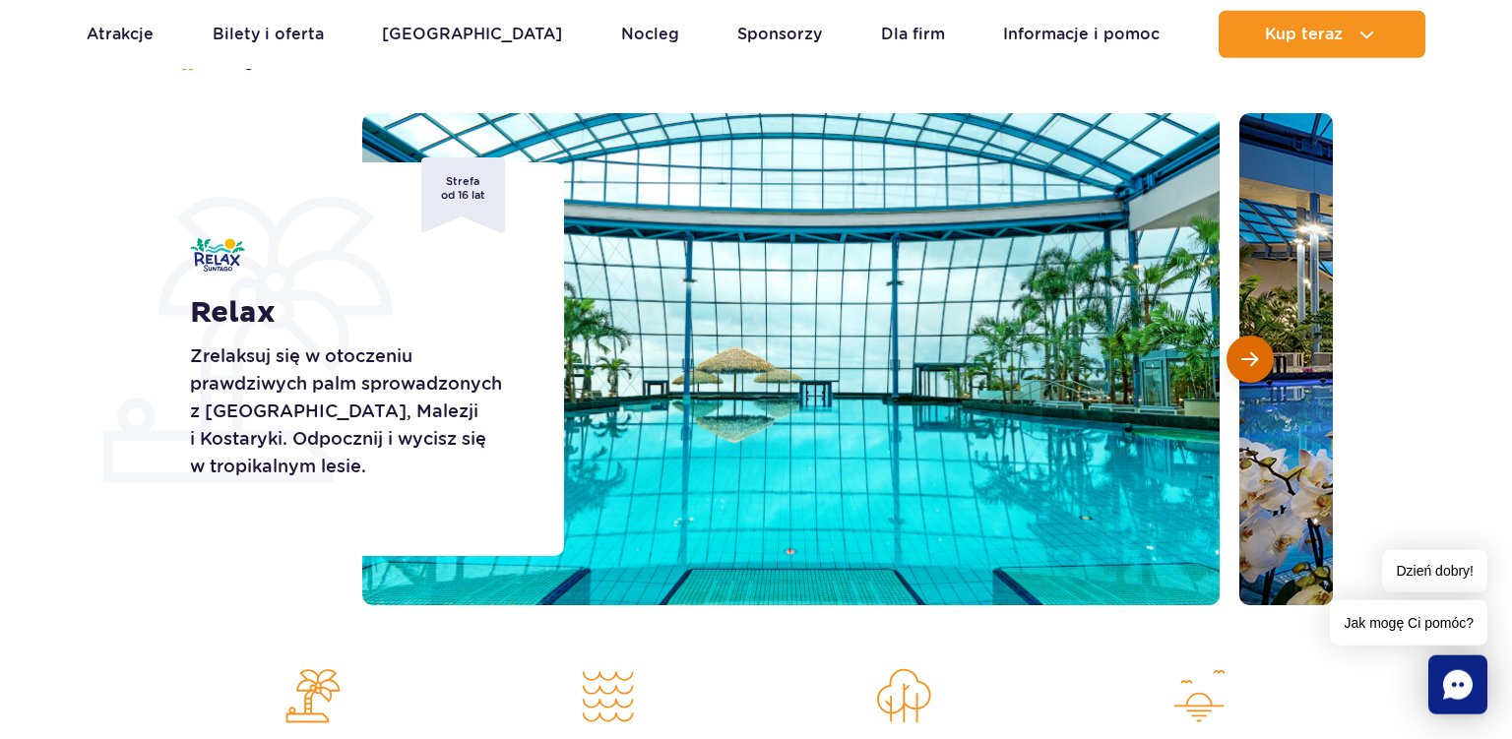
click at [1233, 366] on button "Następny slajd" at bounding box center [1250, 359] width 47 height 47
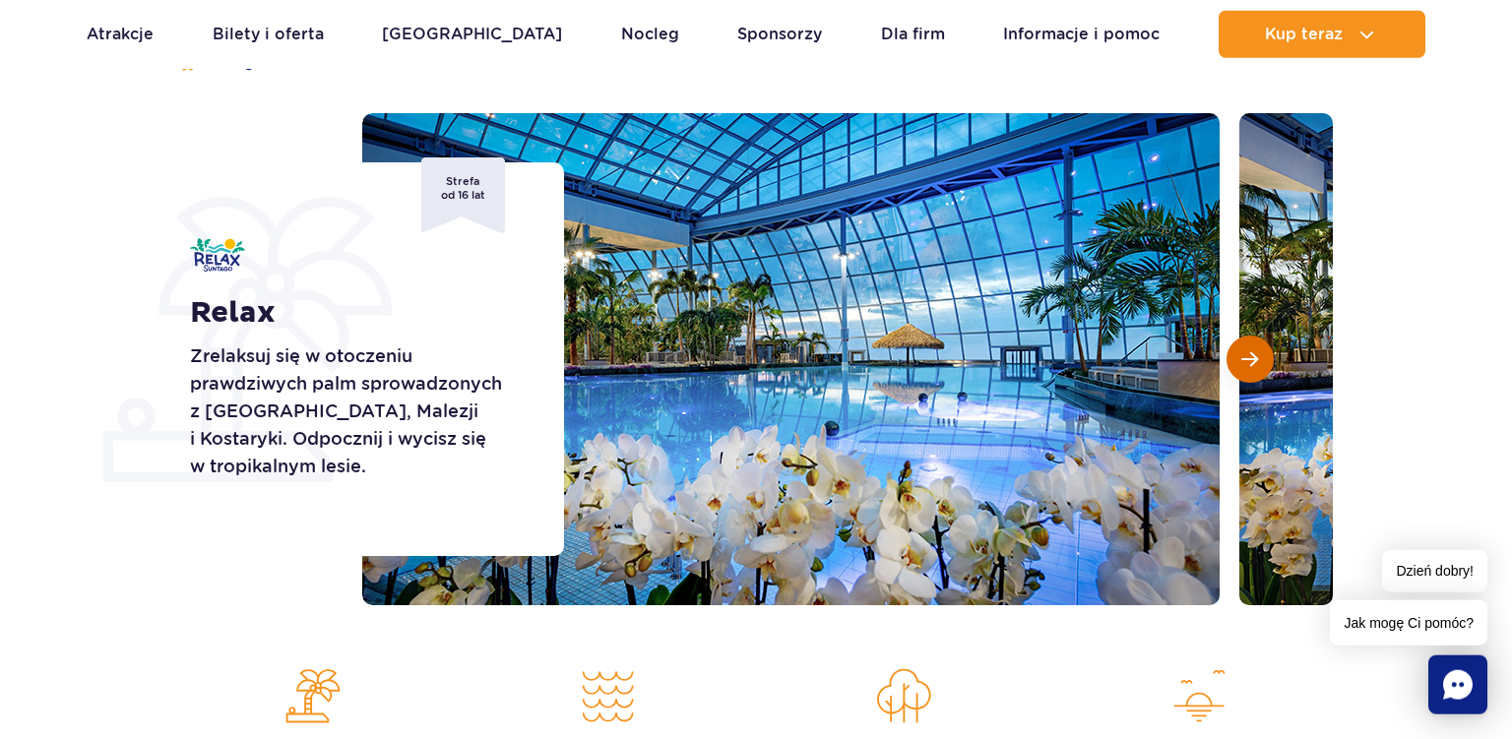
click at [1233, 366] on button "Następny slajd" at bounding box center [1250, 359] width 47 height 47
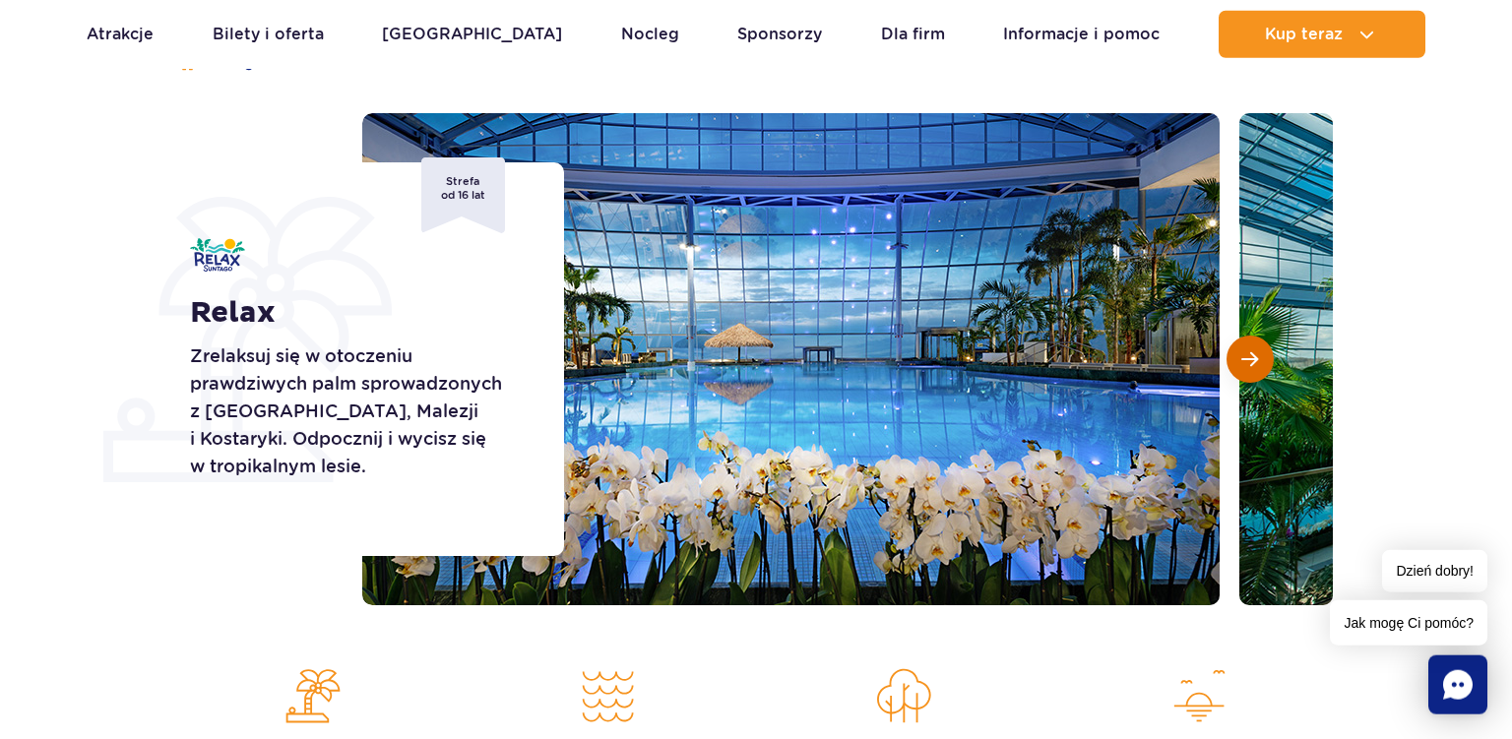
click at [1233, 366] on button "Następny slajd" at bounding box center [1250, 359] width 47 height 47
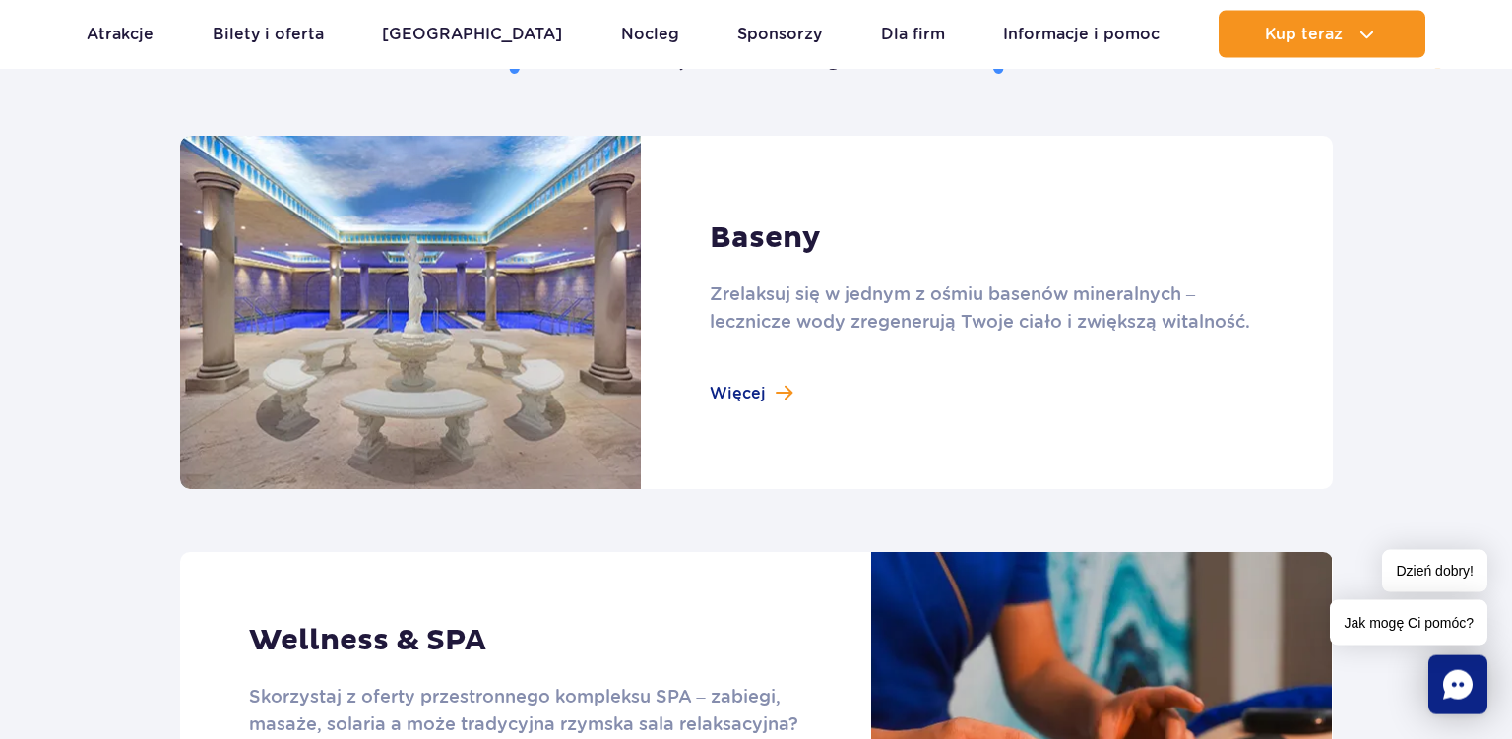
scroll to position [1233, 0]
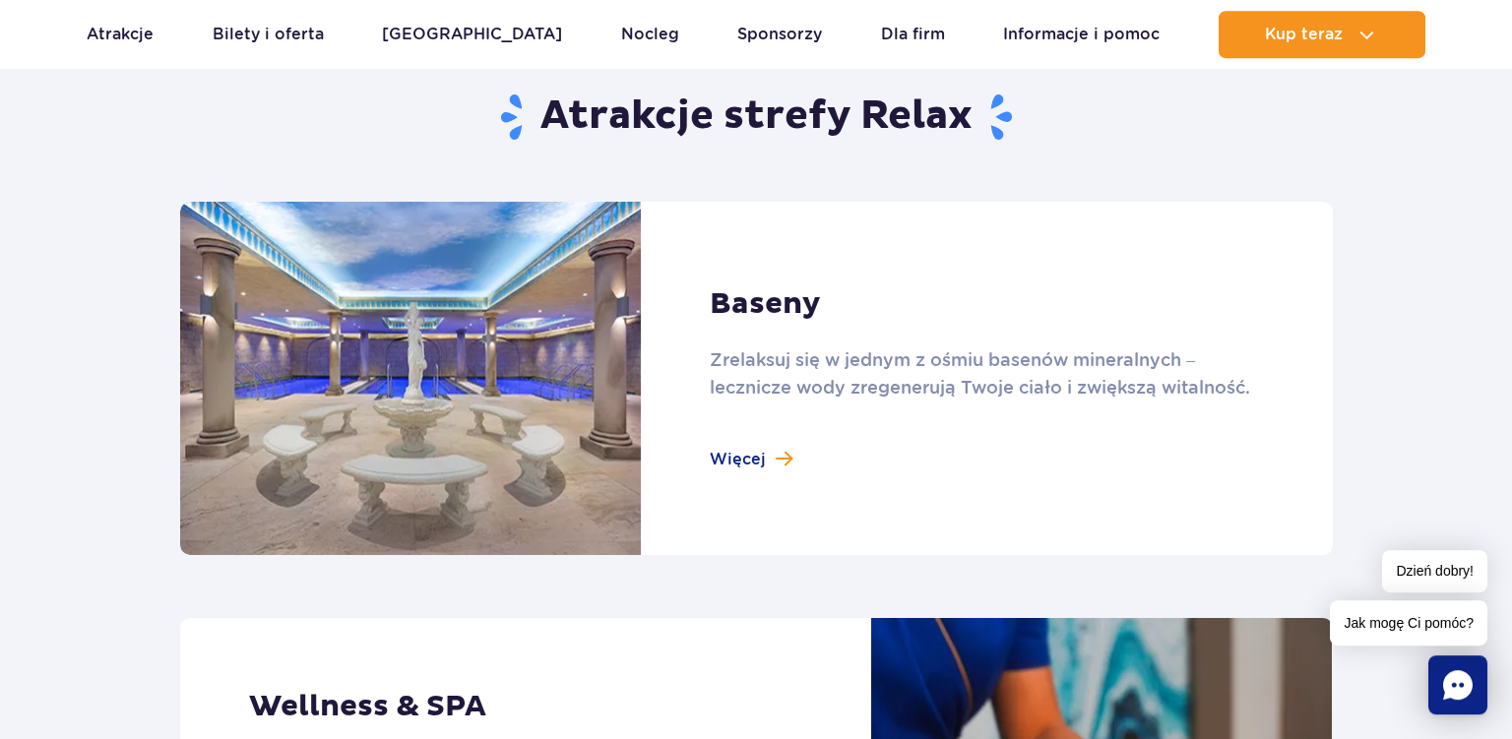
click at [736, 466] on link at bounding box center [756, 378] width 1153 height 353
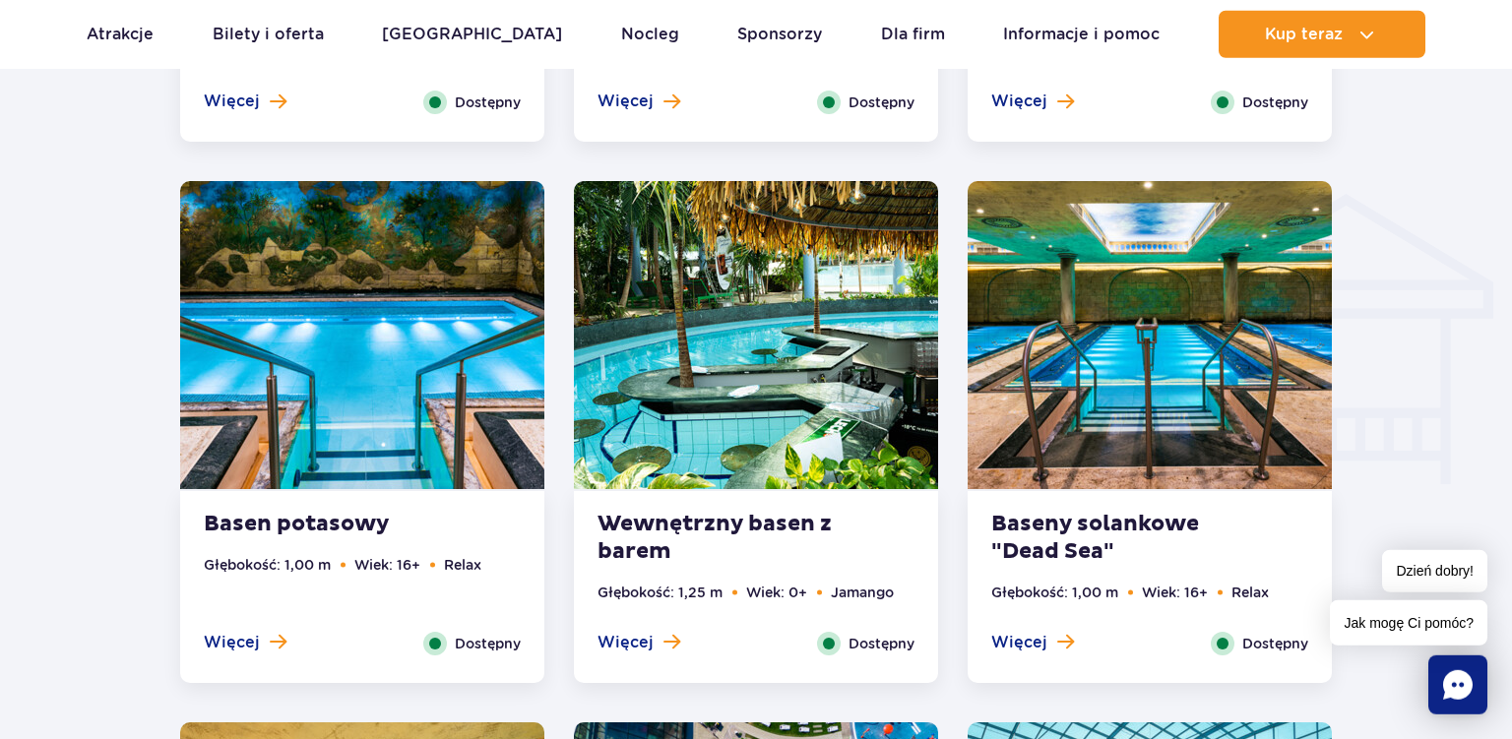
scroll to position [2287, 0]
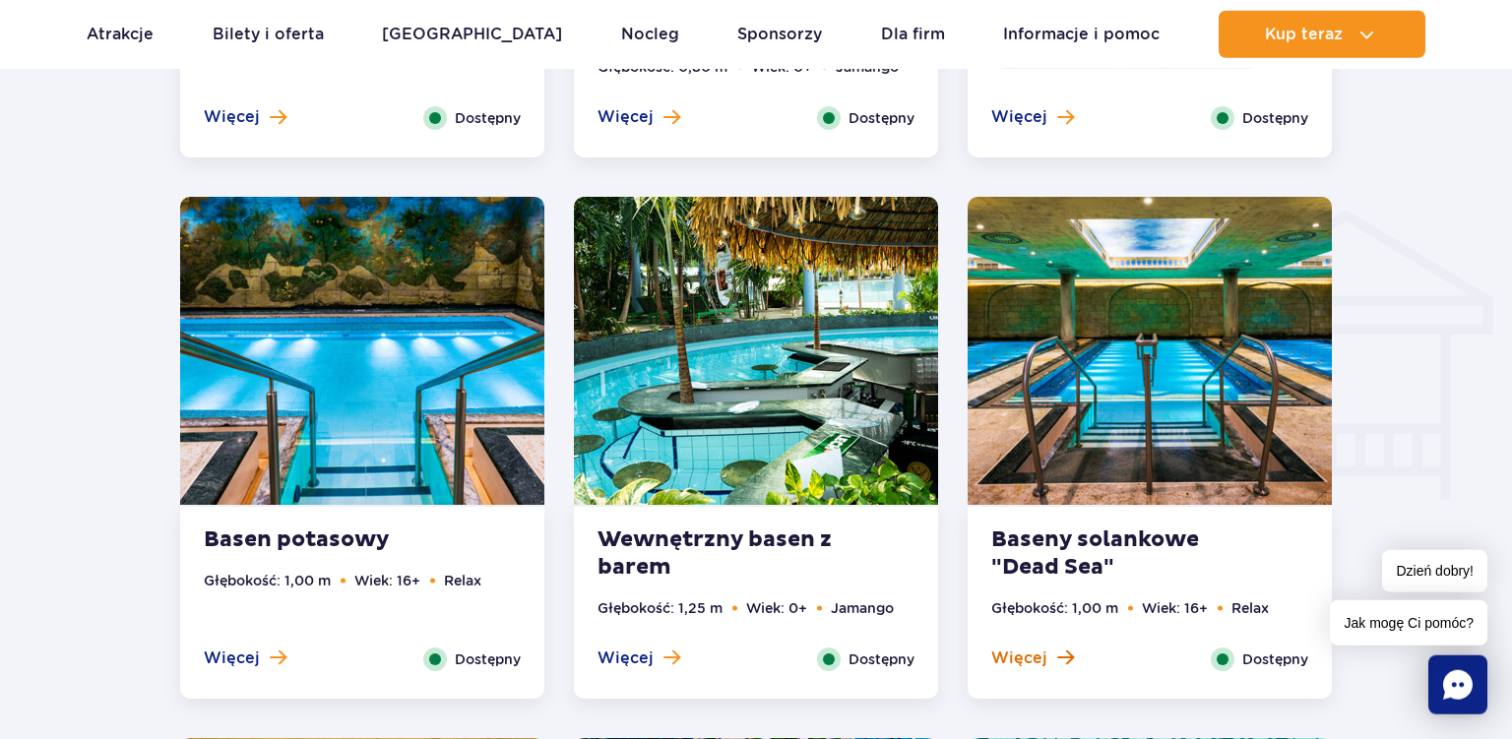
click at [1026, 656] on span "Więcej" at bounding box center [1019, 659] width 56 height 22
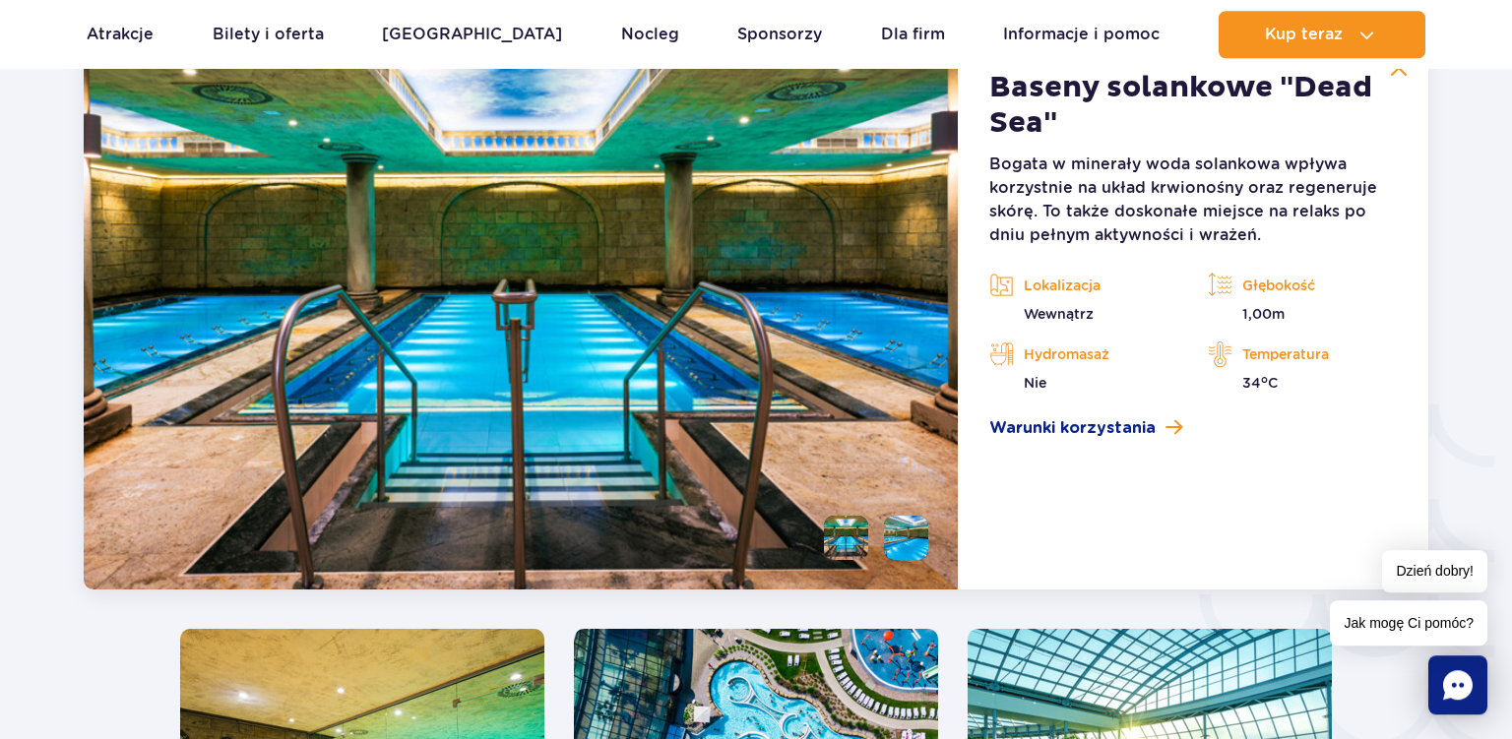
scroll to position [3008, 0]
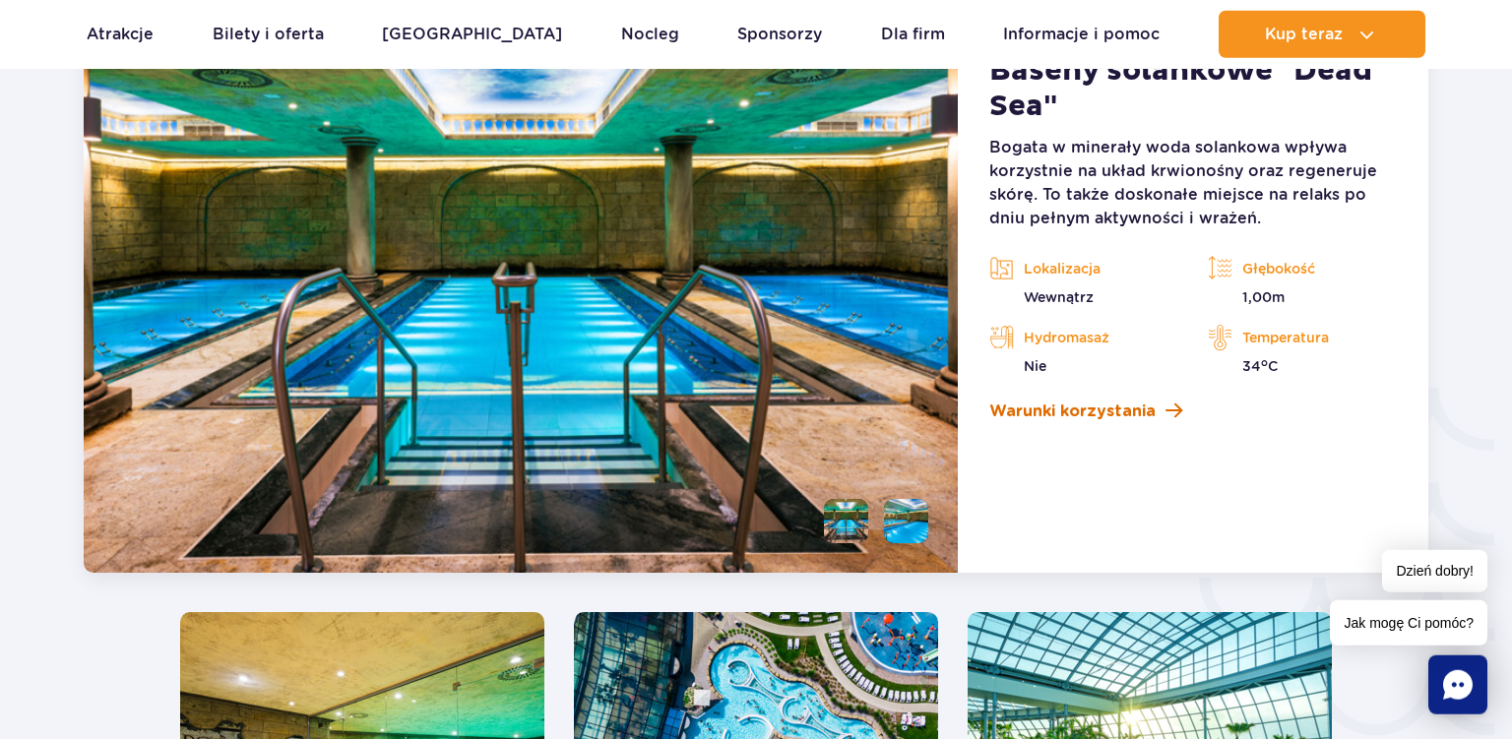
click at [1050, 411] on span "Warunki korzystania" at bounding box center [1072, 412] width 166 height 24
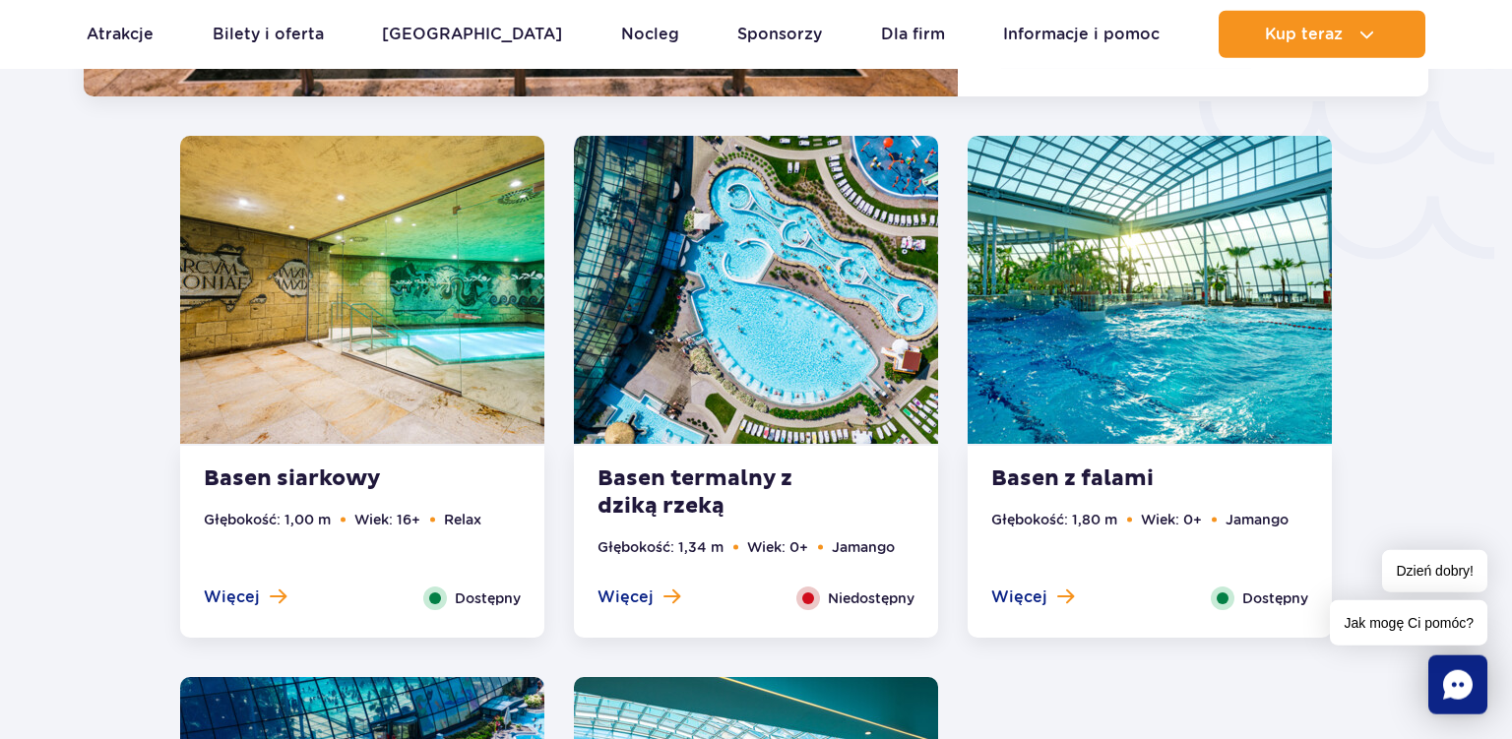
scroll to position [3426, 0]
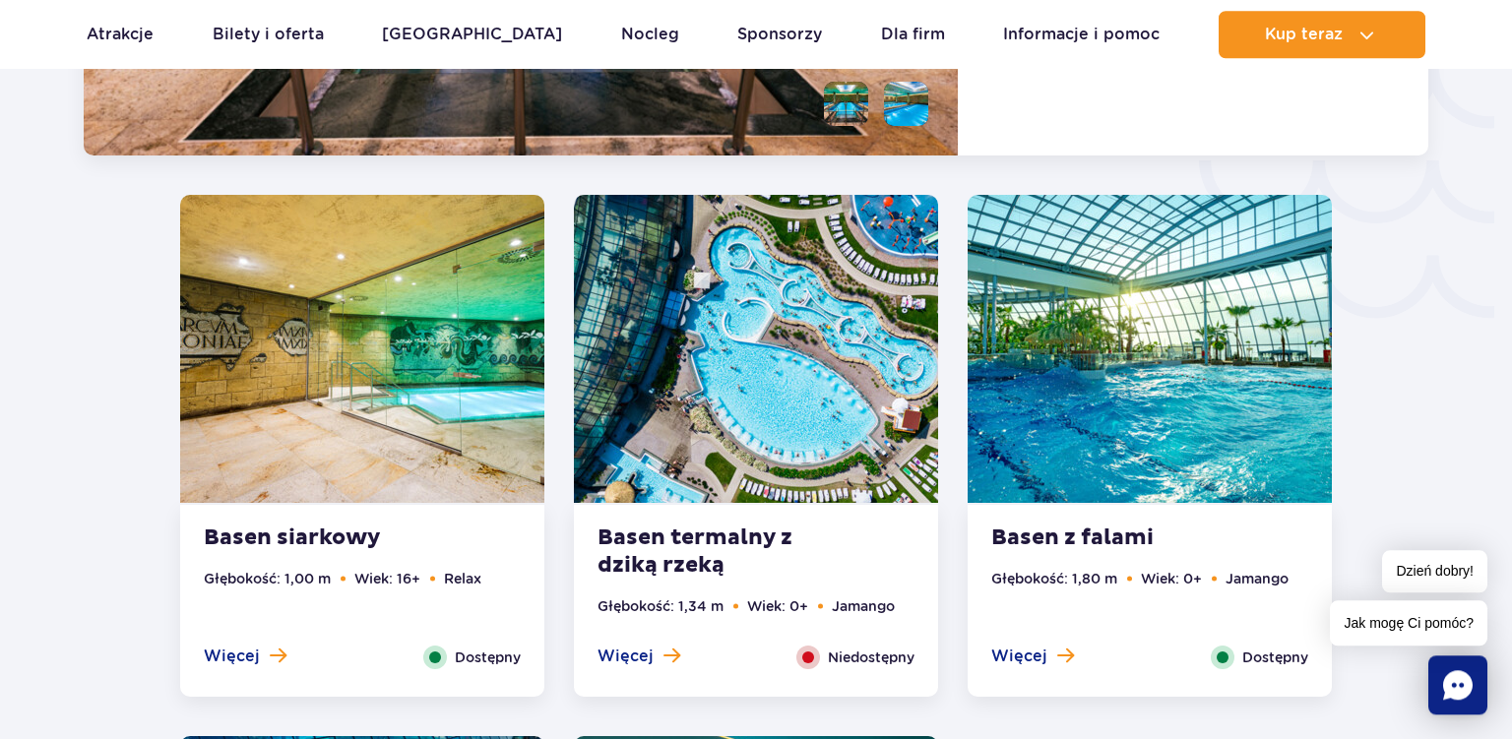
click at [658, 567] on strong "Basen termalny z dziką rzeką" at bounding box center [717, 552] width 238 height 55
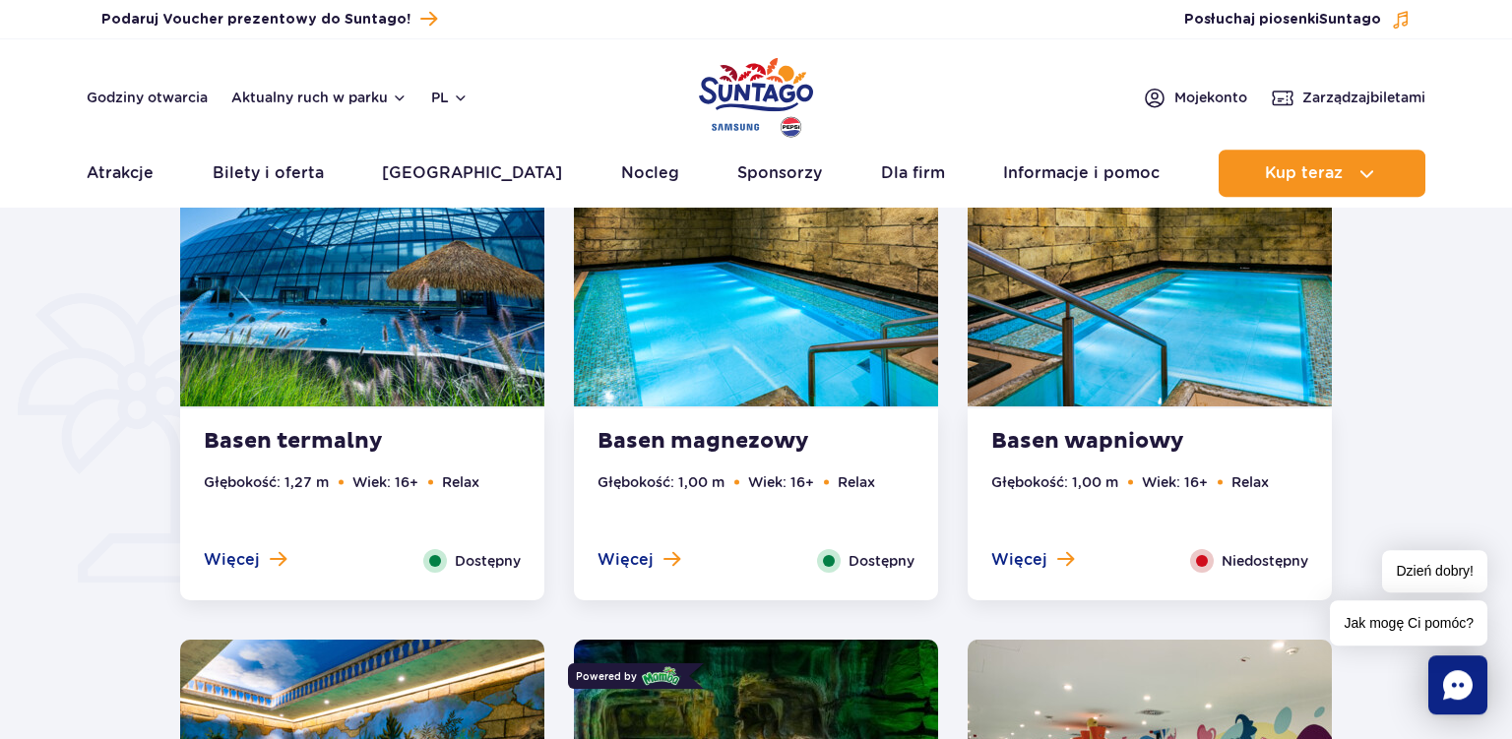
scroll to position [0, 0]
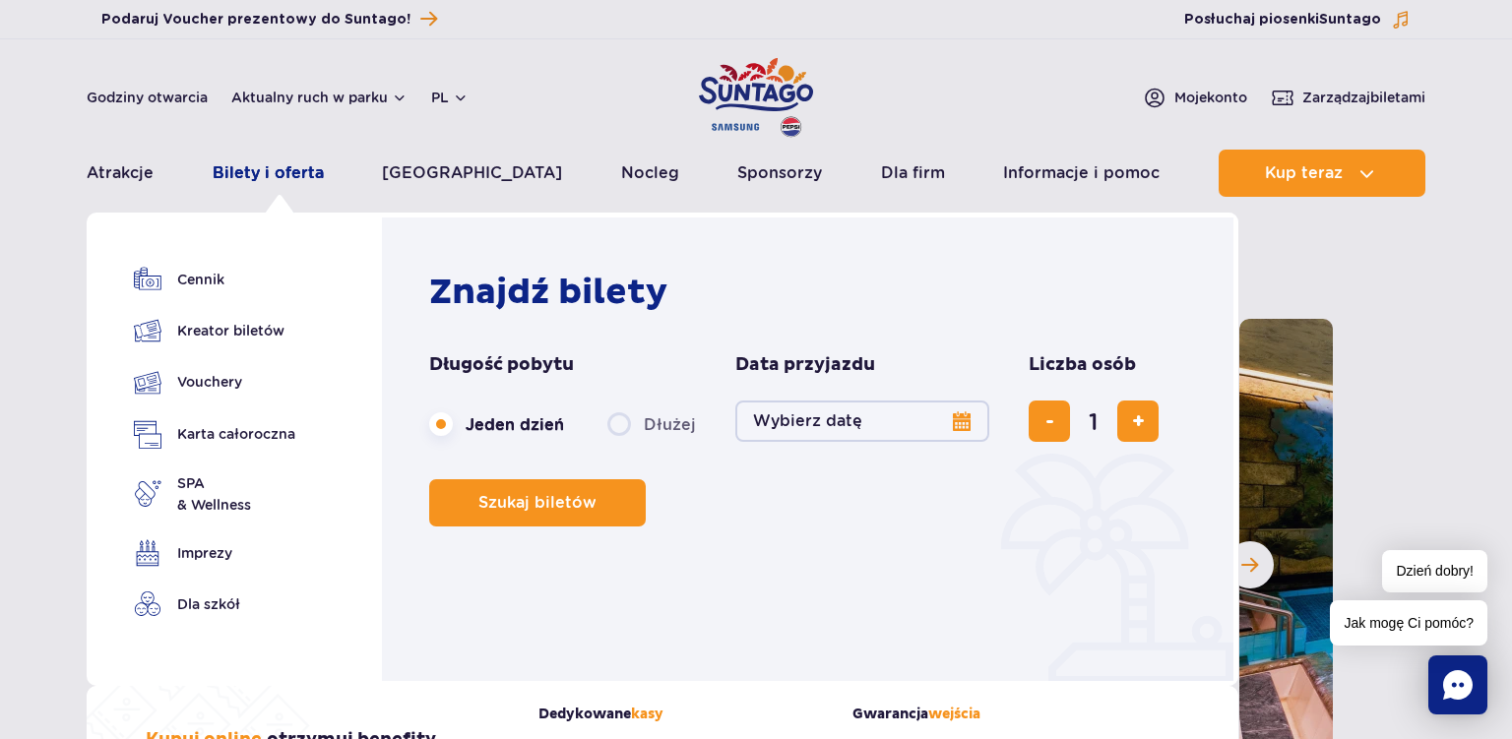
click at [286, 167] on link "Bilety i oferta" at bounding box center [268, 173] width 111 height 47
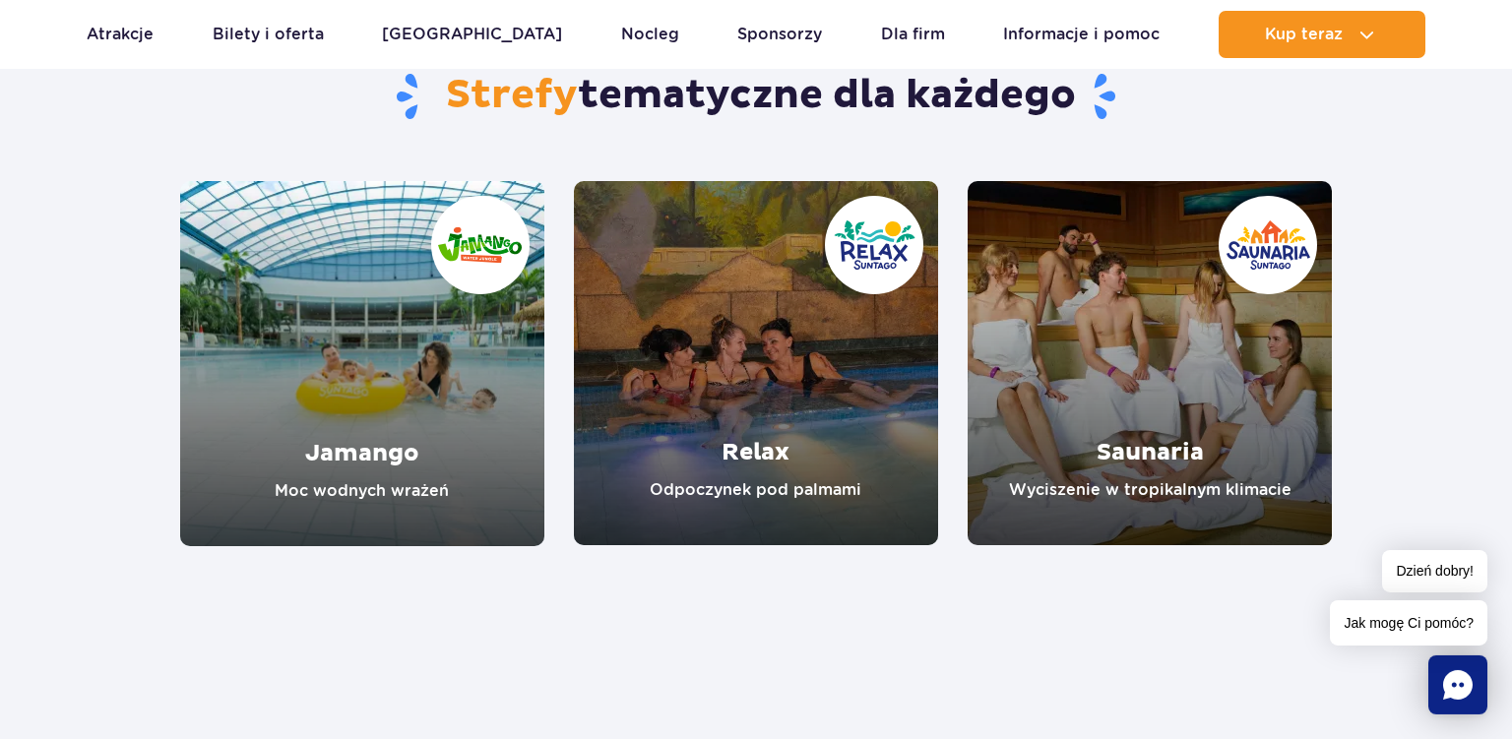
scroll to position [1714, 0]
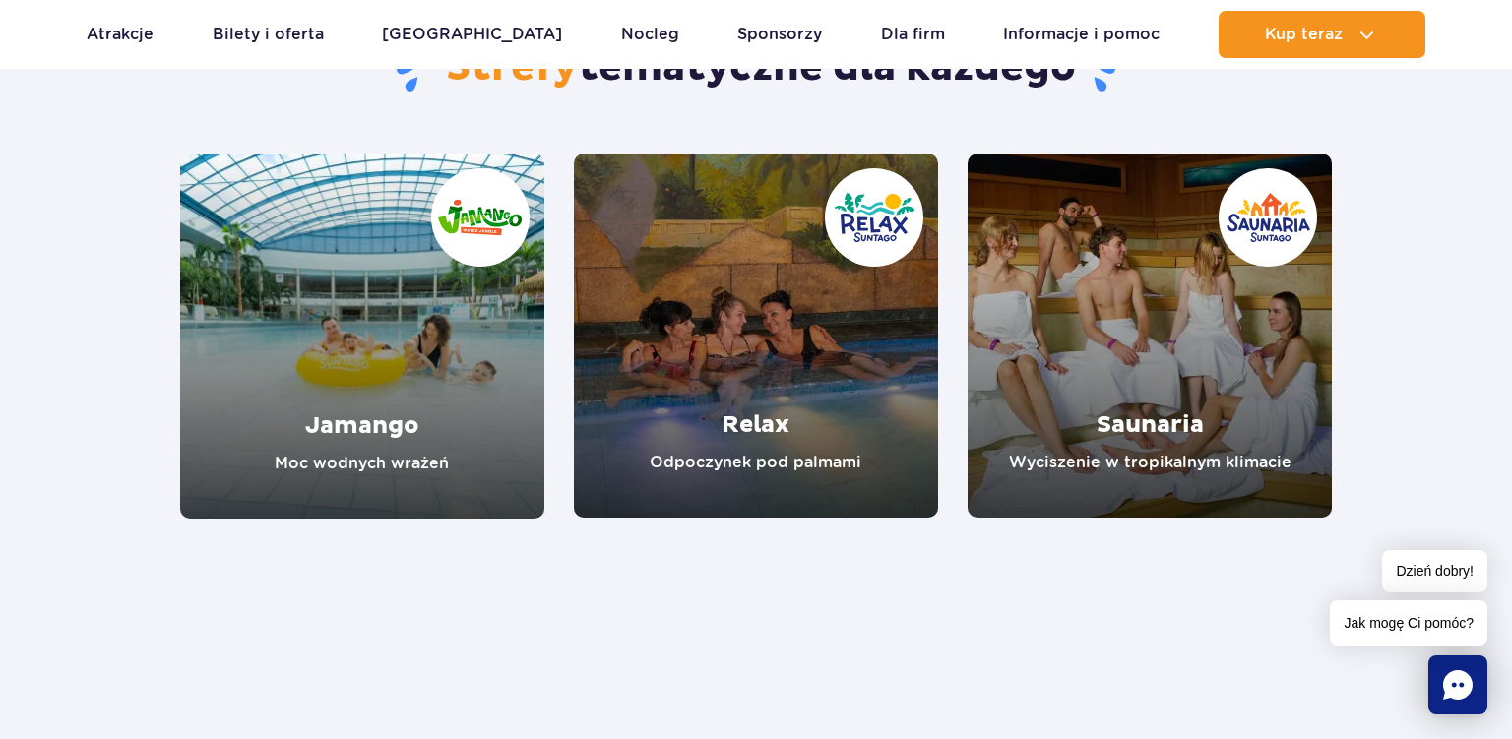
click at [1132, 324] on link "Saunaria" at bounding box center [1150, 336] width 364 height 364
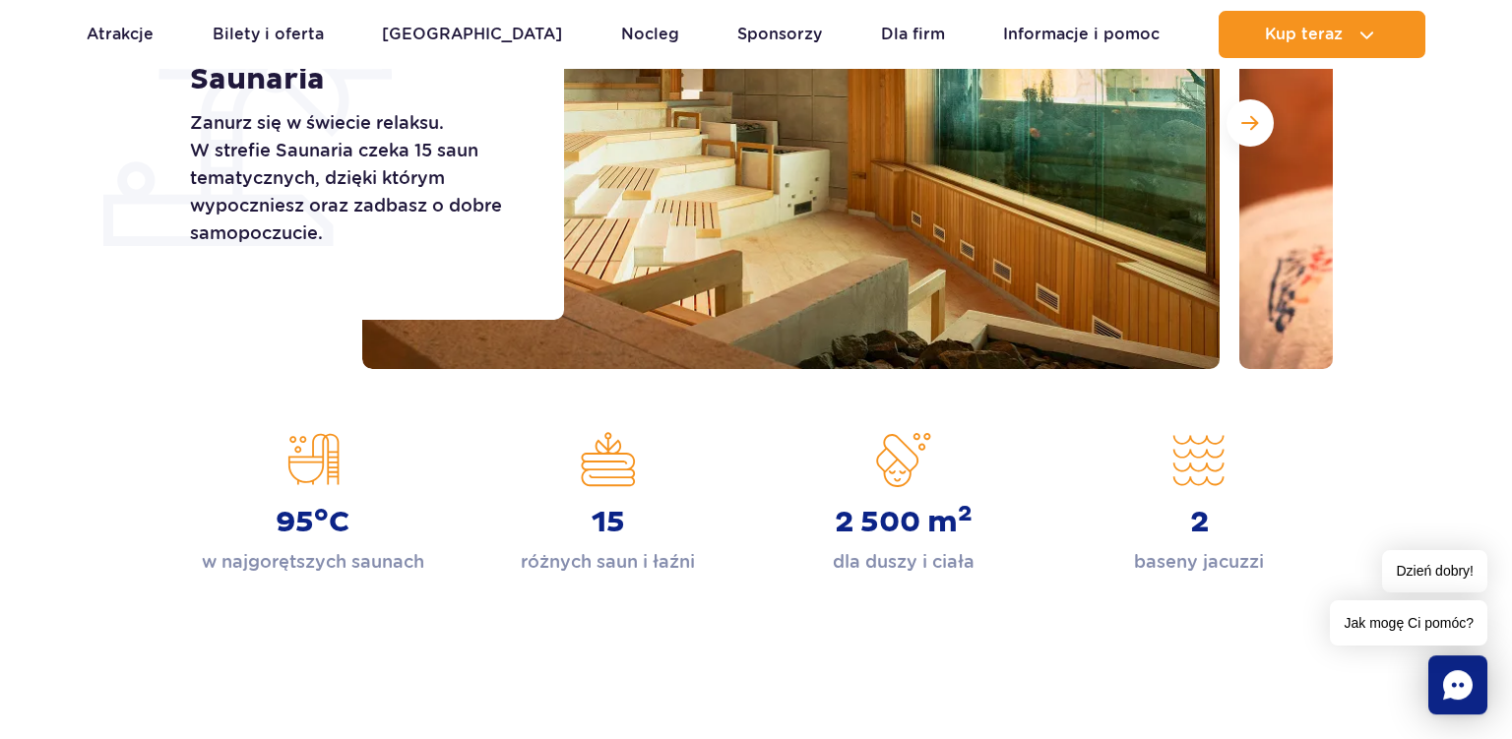
scroll to position [496, 0]
